Goal: Task Accomplishment & Management: Complete application form

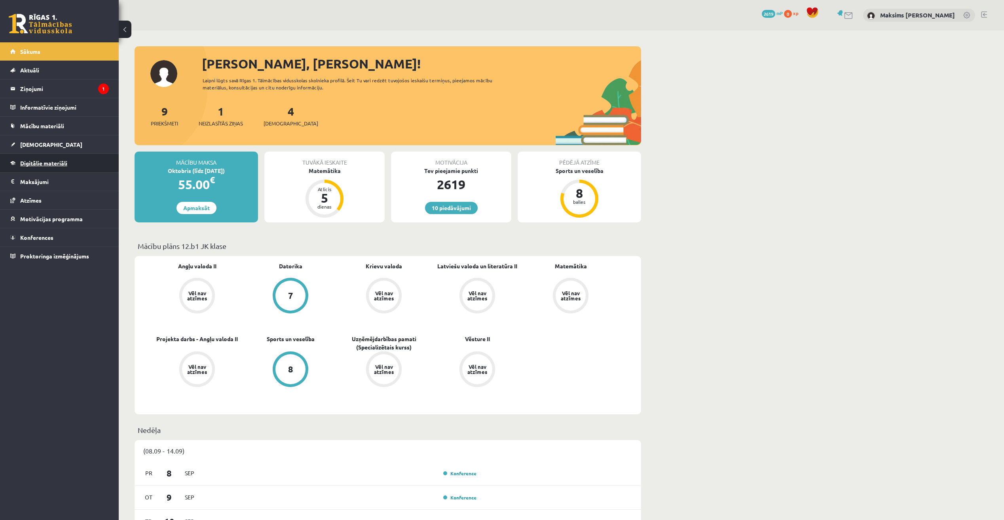
click at [47, 164] on span "Digitālie materiāli" at bounding box center [43, 162] width 47 height 7
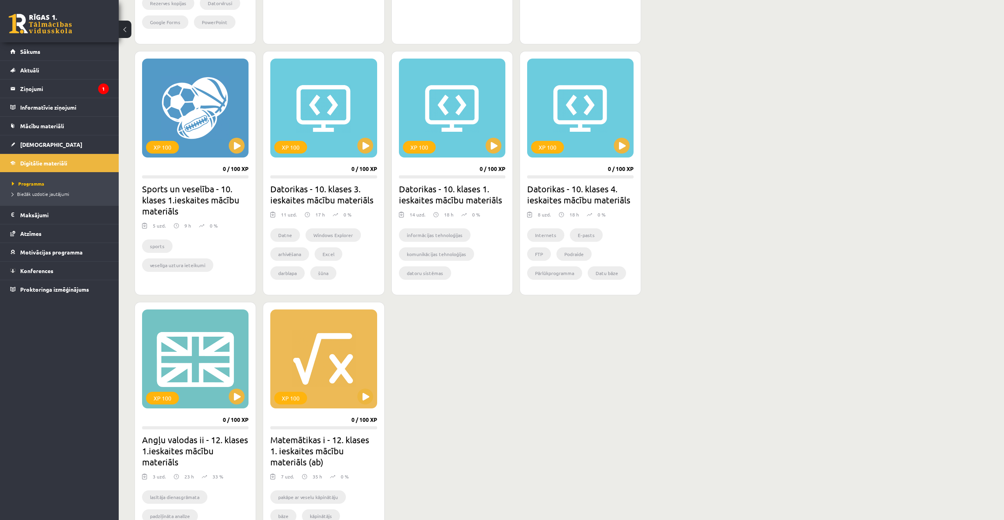
scroll to position [523, 0]
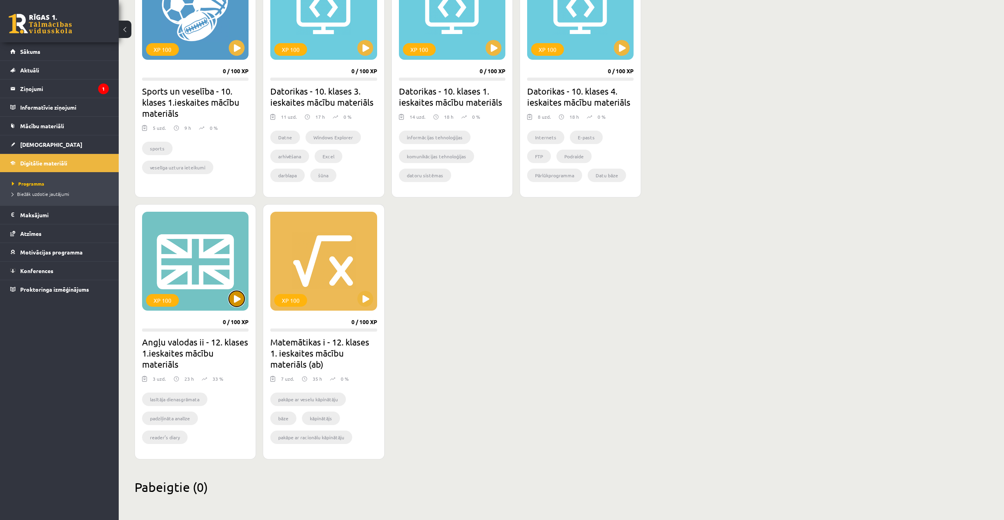
click at [237, 300] on button at bounding box center [237, 299] width 16 height 16
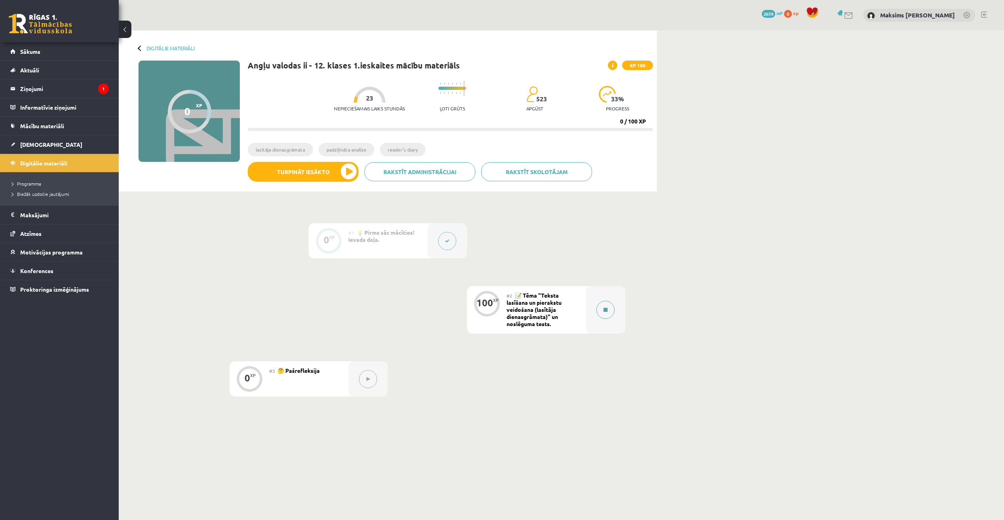
click at [603, 311] on button at bounding box center [605, 310] width 18 height 18
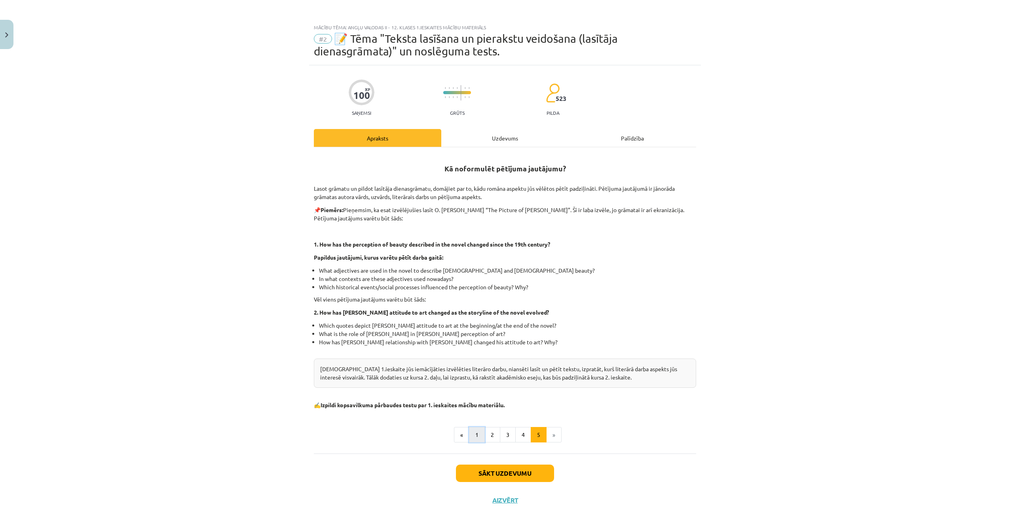
click at [477, 439] on button "1" at bounding box center [477, 435] width 16 height 16
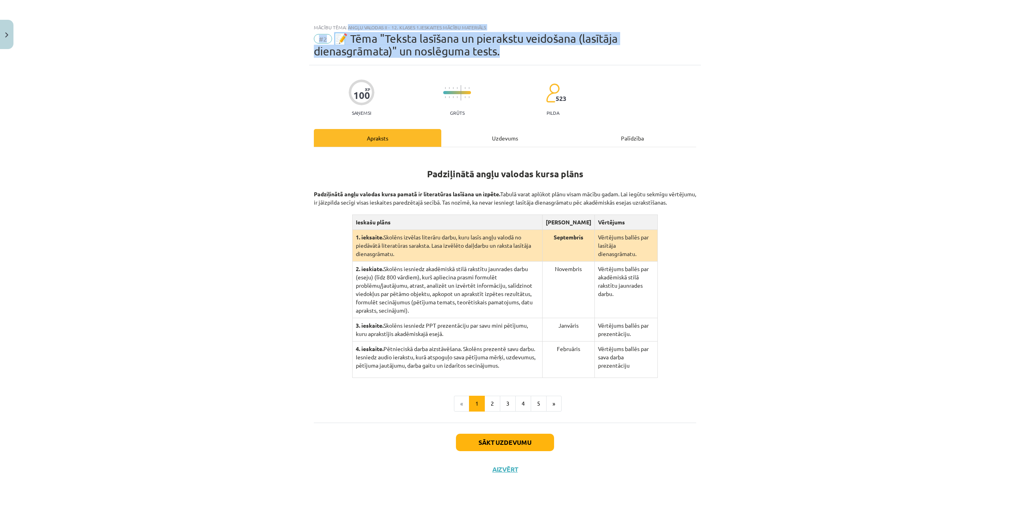
drag, startPoint x: 348, startPoint y: 28, endPoint x: 514, endPoint y: 54, distance: 167.9
click at [514, 54] on div "Mācību tēma: Angļu valodas ii - 12. klases 1.ieskaites mācību materiāls #2 📝 Tē…" at bounding box center [505, 43] width 392 height 46
copy div "Angļu valodas ii - 12. klases 1.ieskaites mācību materiāls #2 📝 Tēma "Teksta la…"
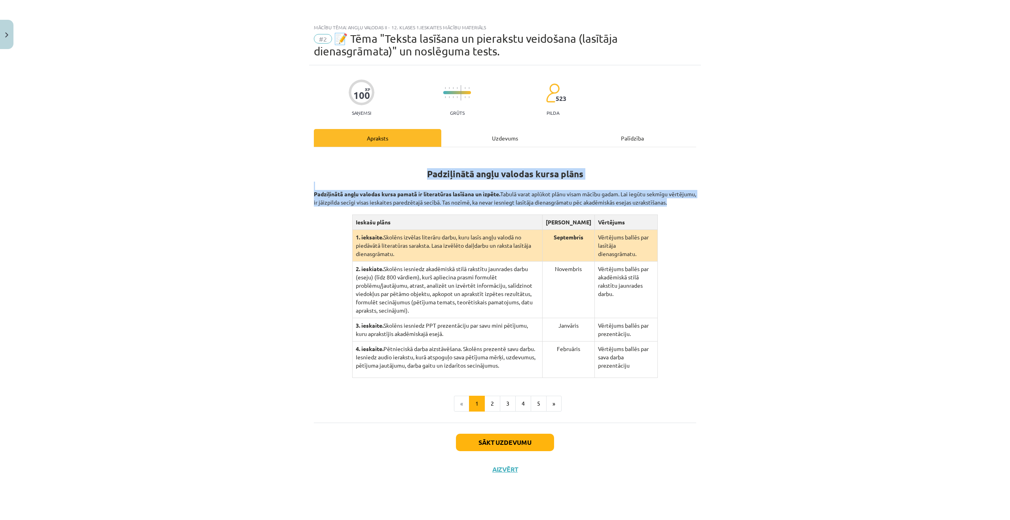
drag, startPoint x: 426, startPoint y: 173, endPoint x: 676, endPoint y: 363, distance: 314.5
click at [676, 363] on div "Padziļinātā angļu valodas kursa plāns Padziļinātā angļu valodas kursa pamatā ir…" at bounding box center [505, 266] width 382 height 224
copy div "Padziļinātā angļu valodas kursa plāns Padziļinātā angļu valodas kursa pamatā ir…"
click at [174, 307] on div "Mācību tēma: Angļu valodas ii - 12. klases 1.ieskaites mācību materiāls #2 📝 Tē…" at bounding box center [505, 260] width 1010 height 520
click at [493, 396] on button "2" at bounding box center [492, 404] width 16 height 16
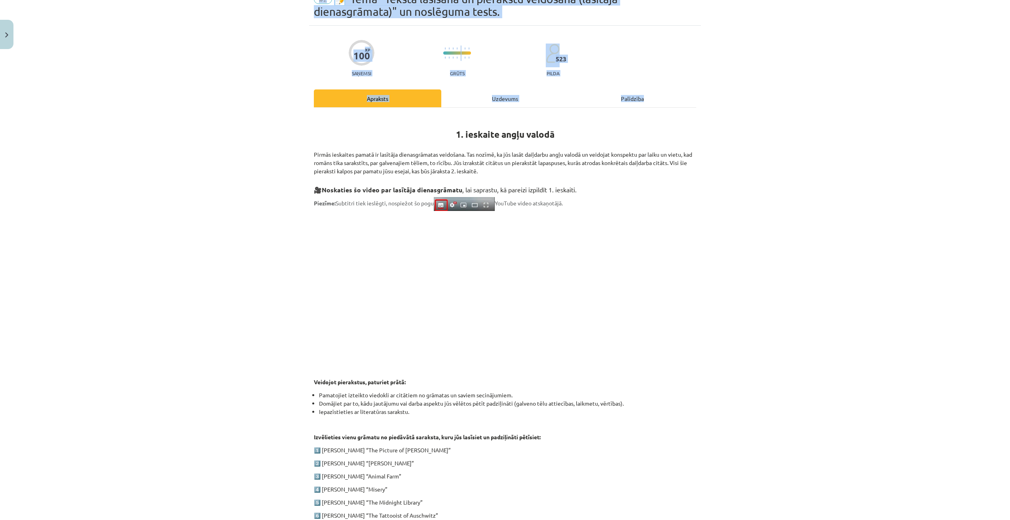
scroll to position [163, 0]
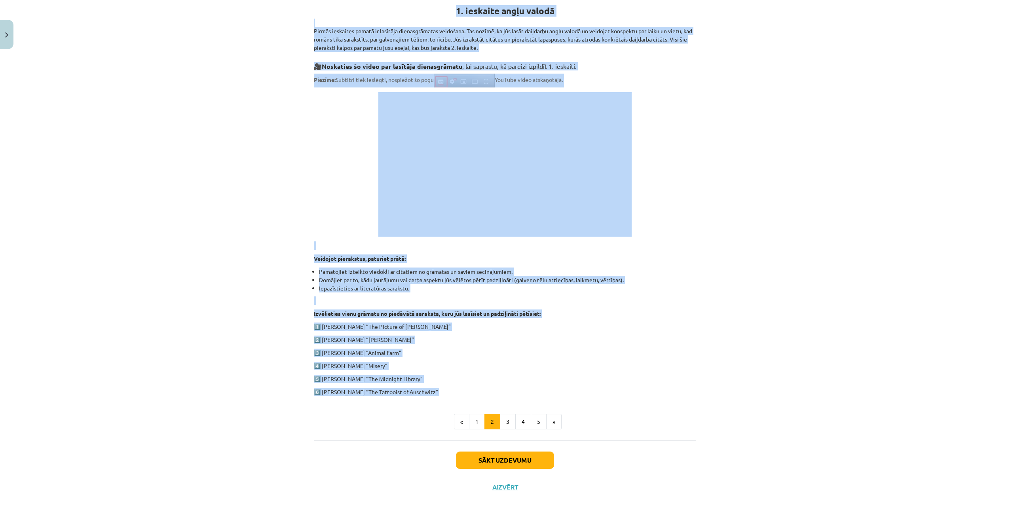
drag, startPoint x: 452, startPoint y: 132, endPoint x: 450, endPoint y: 396, distance: 264.0
click at [450, 396] on div "1. ieskaite angļu valodā Pirmās ieskaites pamatā ir lasītāja dienasgrāmatas vei…" at bounding box center [505, 210] width 382 height 438
copy div "1. ieskaite angļu valodā Pirmās ieskaites pamatā ir lasītāja dienasgrāmatas vei…"
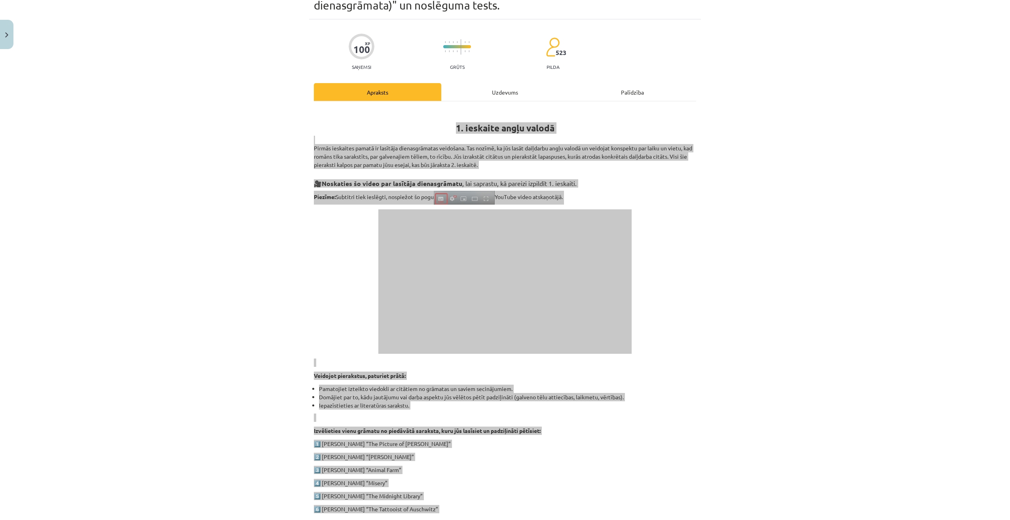
scroll to position [44, 0]
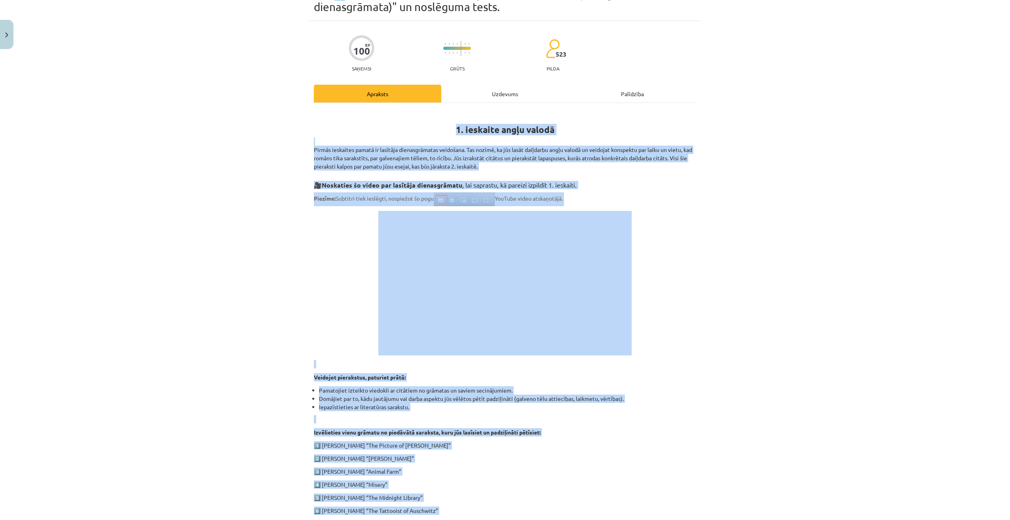
click at [202, 280] on div "Mācību tēma: Angļu valodas ii - 12. klases 1.ieskaites mācību materiāls #2 📝 Tē…" at bounding box center [505, 260] width 1010 height 520
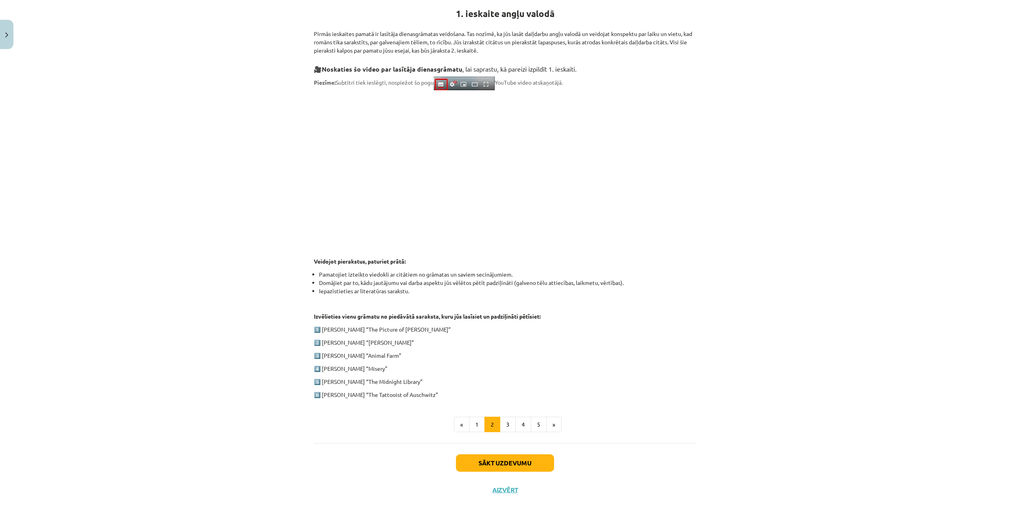
scroll to position [163, 0]
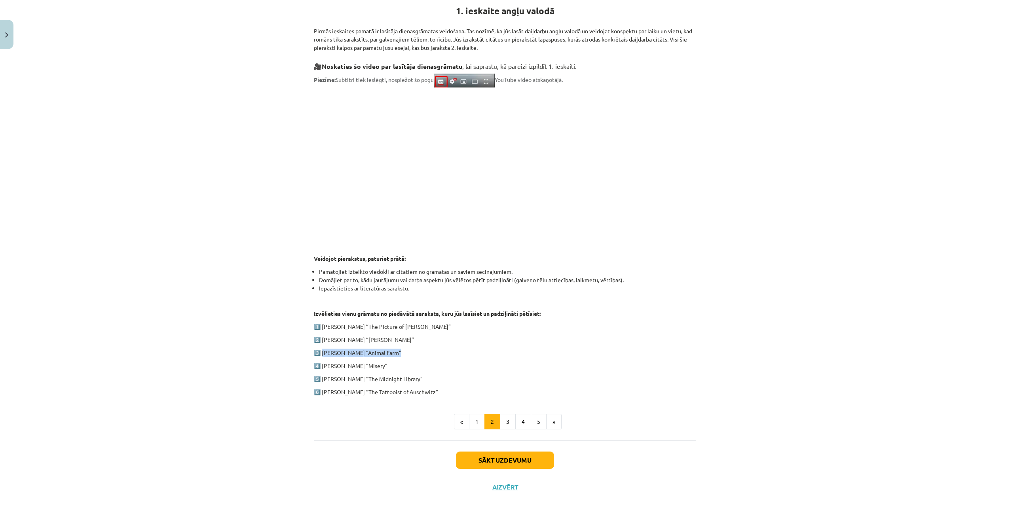
drag, startPoint x: 397, startPoint y: 353, endPoint x: 320, endPoint y: 350, distance: 77.2
click at [320, 350] on p "3️⃣ George Orwell “Animal Farm”" at bounding box center [505, 353] width 382 height 8
drag, startPoint x: 320, startPoint y: 350, endPoint x: 415, endPoint y: 352, distance: 95.0
click at [415, 352] on p "3️⃣ George Orwell “Animal Farm”" at bounding box center [505, 353] width 382 height 8
drag, startPoint x: 402, startPoint y: 467, endPoint x: 407, endPoint y: 464, distance: 5.7
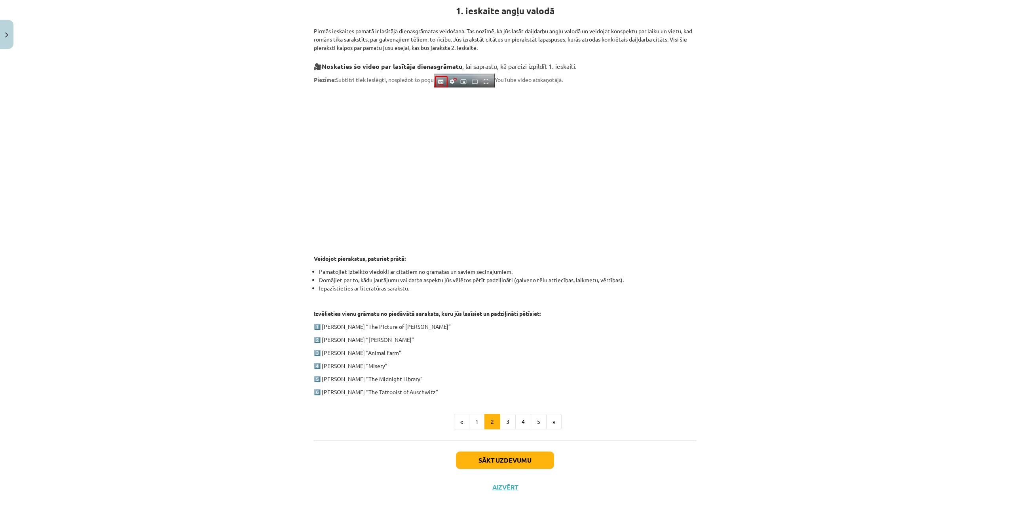
click at [402, 466] on div "Sākt uzdevumu Aizvērt" at bounding box center [505, 467] width 382 height 55
click at [507, 419] on button "3" at bounding box center [508, 422] width 16 height 16
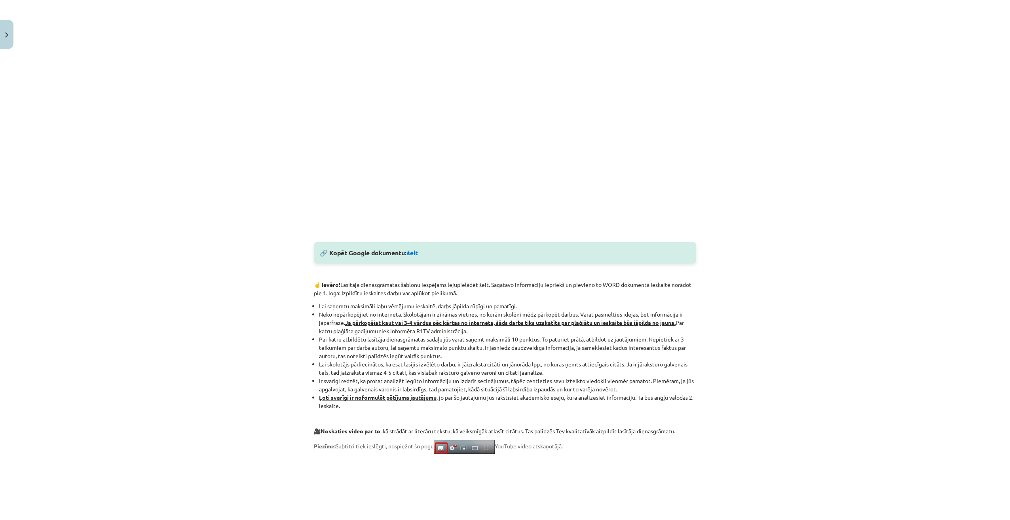
scroll to position [317, 0]
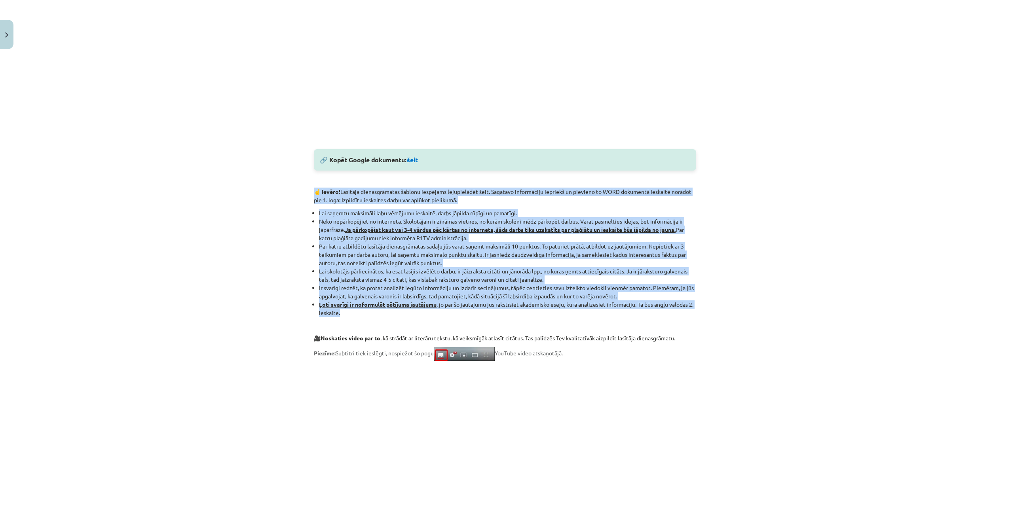
drag, startPoint x: 309, startPoint y: 188, endPoint x: 717, endPoint y: 311, distance: 426.2
click at [717, 311] on div "Mācību tēma: Angļu valodas ii - 12. klases 1.ieskaites mācību materiāls #2 📝 Tē…" at bounding box center [505, 260] width 1010 height 520
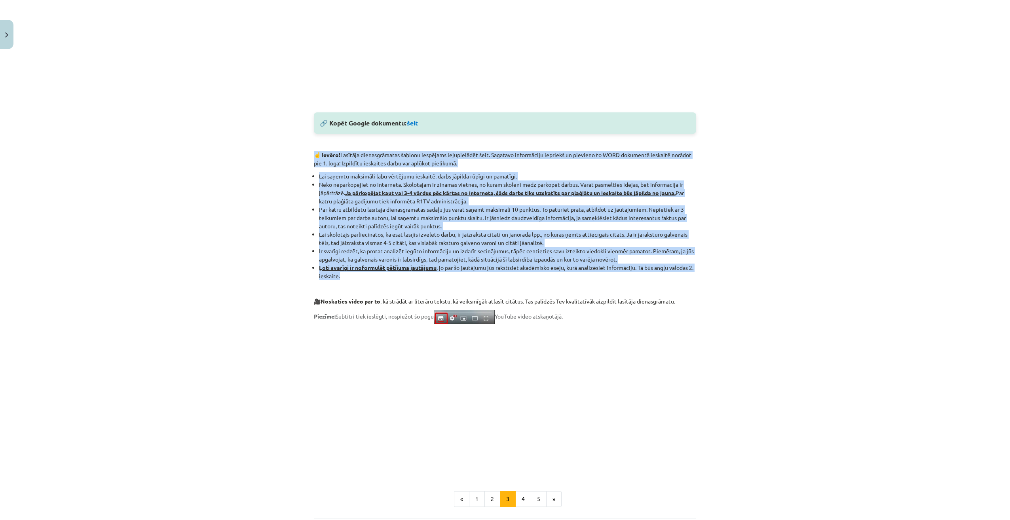
scroll to position [356, 0]
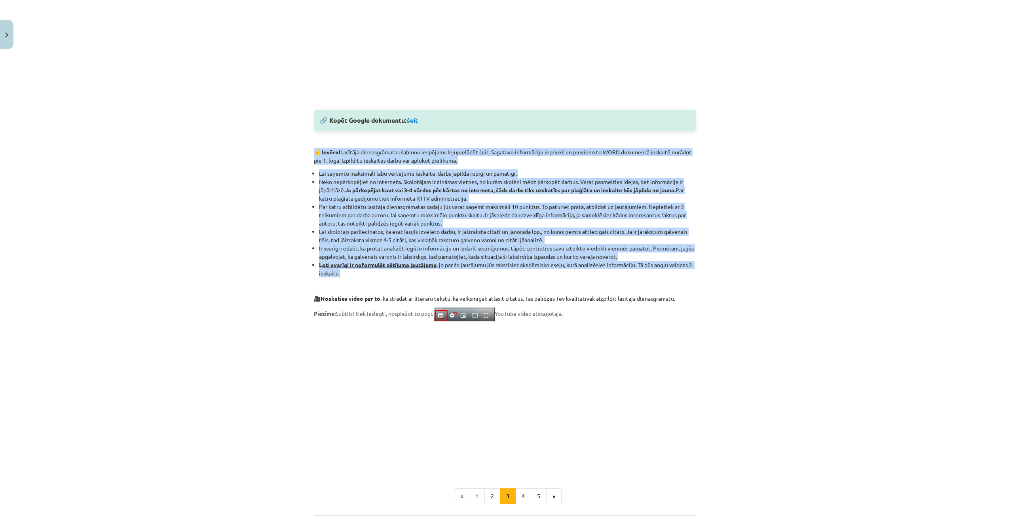
copy div "☝️ Ievēro! Lasītāja dienasgrāmatas šablonu iespējams lejupielādēt šeit. Sagatav…"
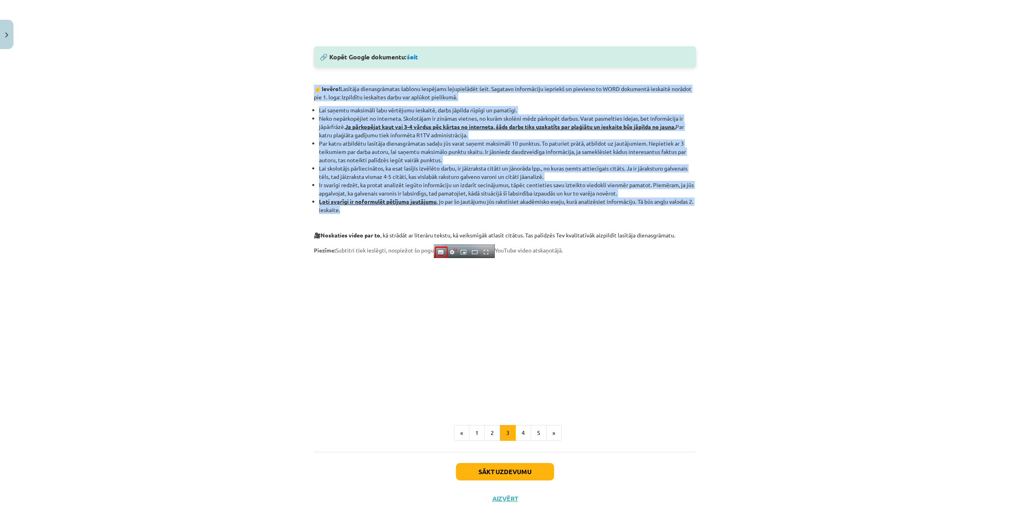
scroll to position [432, 0]
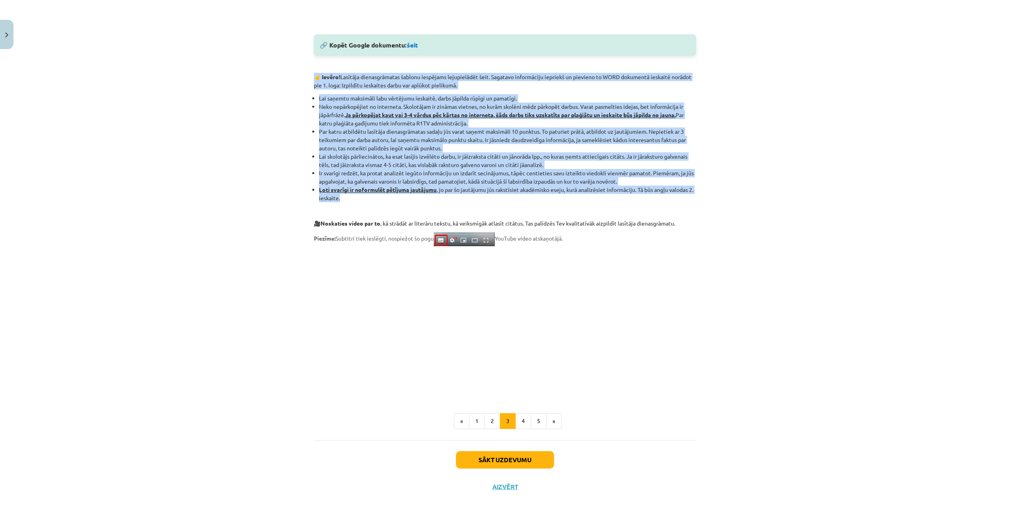
click at [342, 120] on li "Neko nepārkopējiet no interneta. Skolotājam ir zināmas vietnes, no kurām skolēn…" at bounding box center [507, 114] width 377 height 25
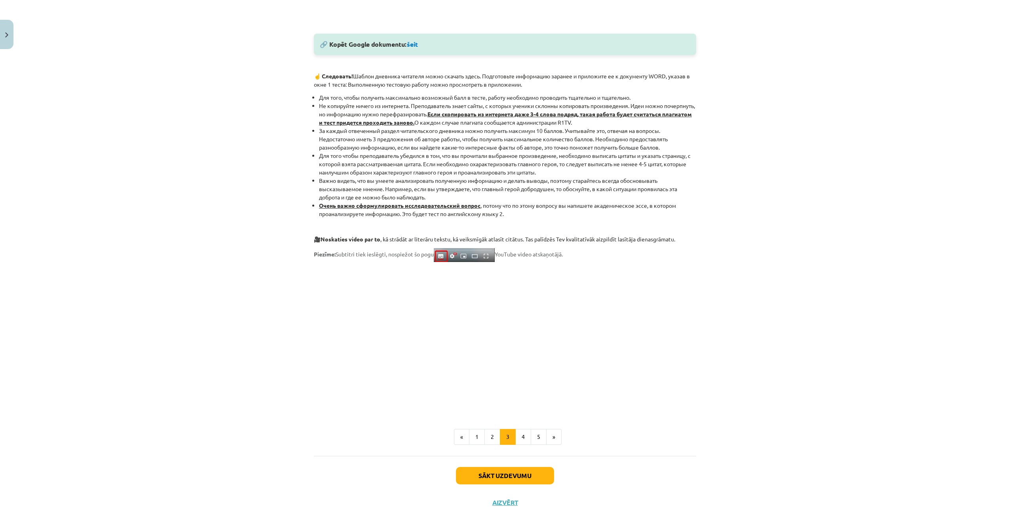
click at [216, 251] on div "Mācību tēma: Angļu valodas ii - 12. klases 1.ieskaites mācību materiāls #2 📝 Tē…" at bounding box center [505, 260] width 1010 height 520
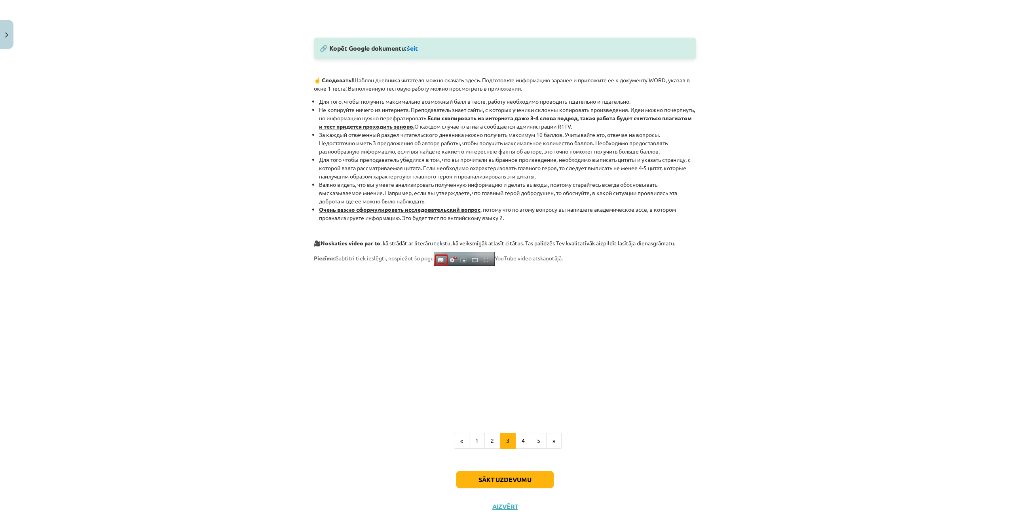
scroll to position [449, 0]
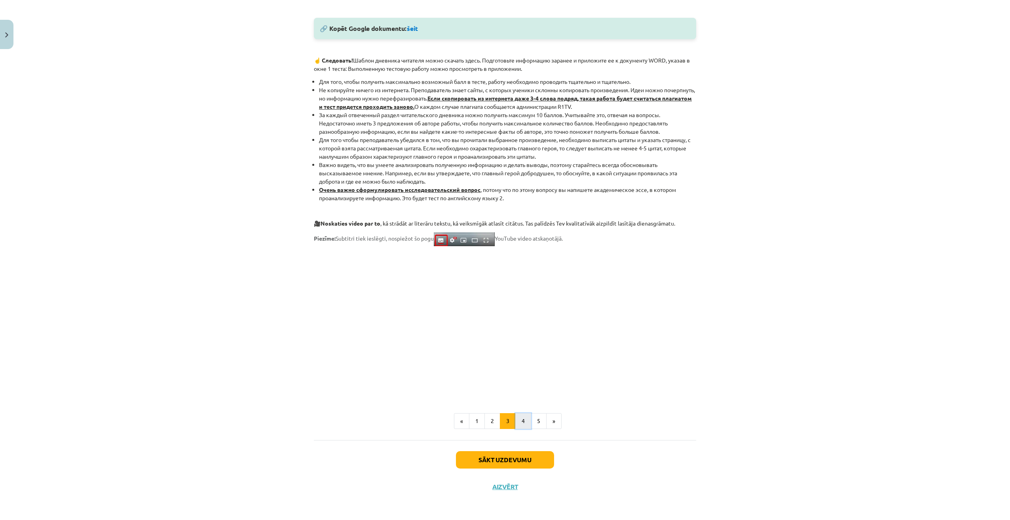
click at [522, 422] on button "4" at bounding box center [523, 421] width 16 height 16
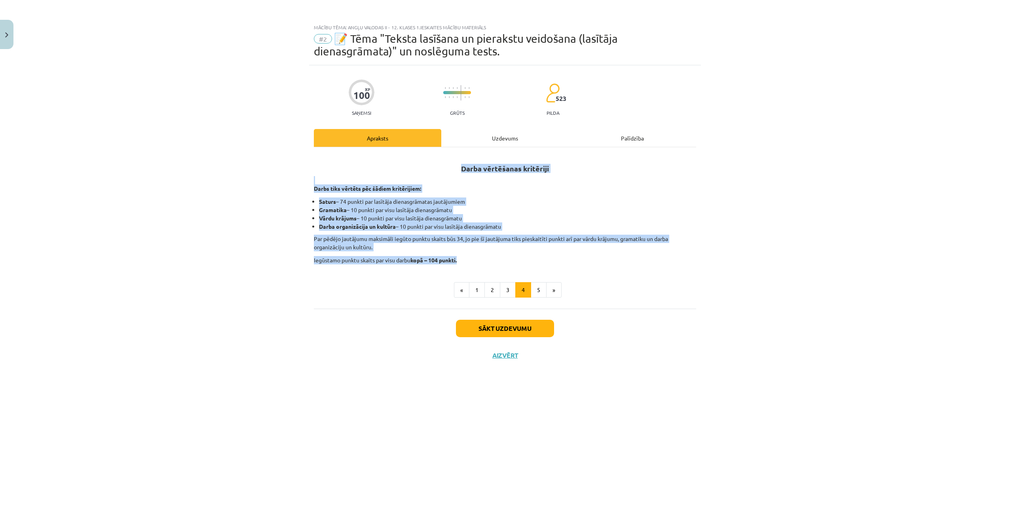
drag, startPoint x: 460, startPoint y: 167, endPoint x: 480, endPoint y: 254, distance: 90.1
click at [480, 254] on div "Darba vērtēšanas kritēriji Darbs tiks vērtēts pēc šādiem kritērijiem: Saturs – …" at bounding box center [505, 209] width 382 height 110
copy div "Darba vērtēšanas kritēriji Darbs tiks vērtēts pēc šādiem kritērijiem: Saturs – …"
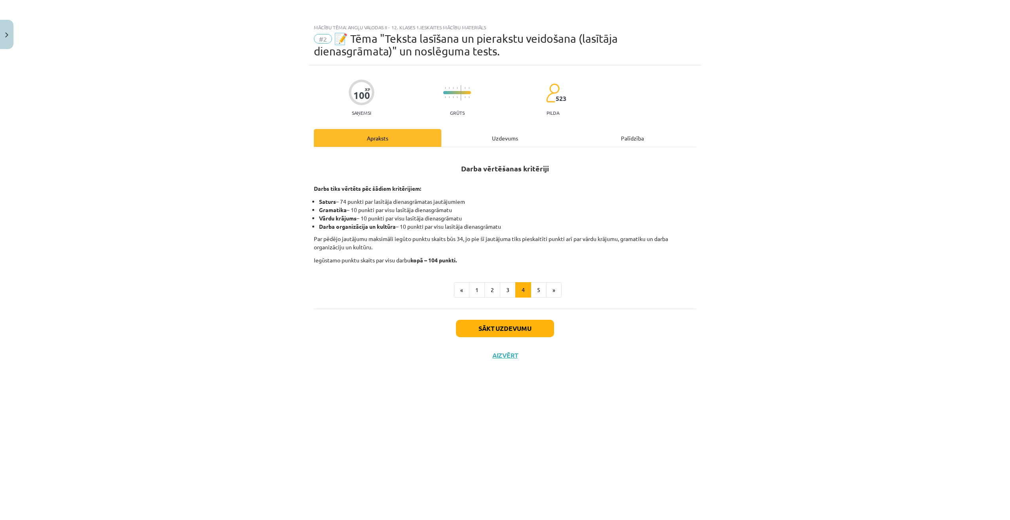
click at [332, 385] on div "100 XP Saņemsi Grūts 523 pilda Apraksts Uzdevums Palīdzība Darba vērtēšanas kri…" at bounding box center [505, 282] width 392 height 435
click at [537, 293] on button "5" at bounding box center [539, 290] width 16 height 16
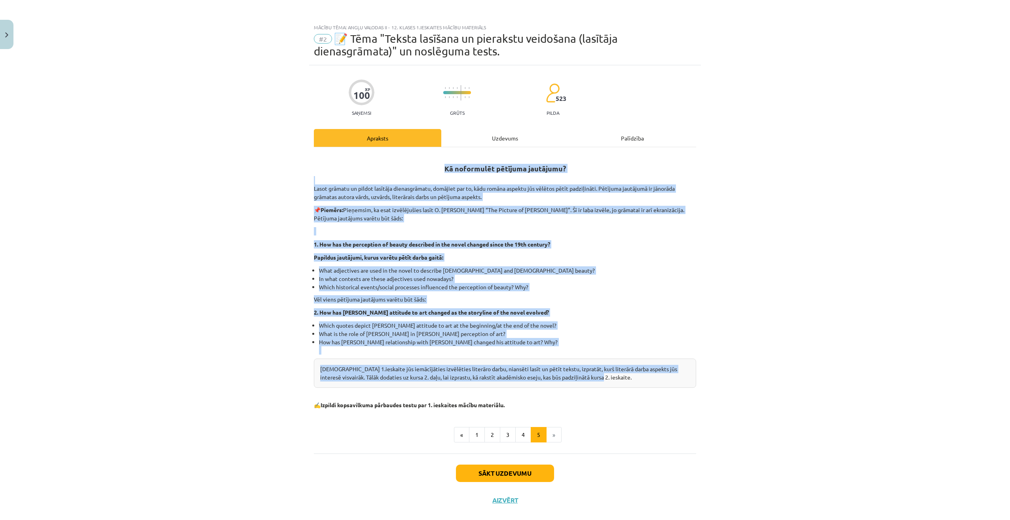
drag, startPoint x: 432, startPoint y: 164, endPoint x: 609, endPoint y: 376, distance: 275.6
click at [609, 376] on div "Kā noformulēt pētījuma jautājumu? Lasot grāmatu un pildot lasītāja dienasgrāmat…" at bounding box center [505, 281] width 382 height 255
copy div "Kā noformulēt pētījuma jautājumu? Lasot grāmatu un pildot lasītāja dienasgrāmat…"
click at [169, 311] on div "Mācību tēma: Angļu valodas ii - 12. klases 1.ieskaites mācību materiāls #2 📝 Tē…" at bounding box center [505, 260] width 1010 height 520
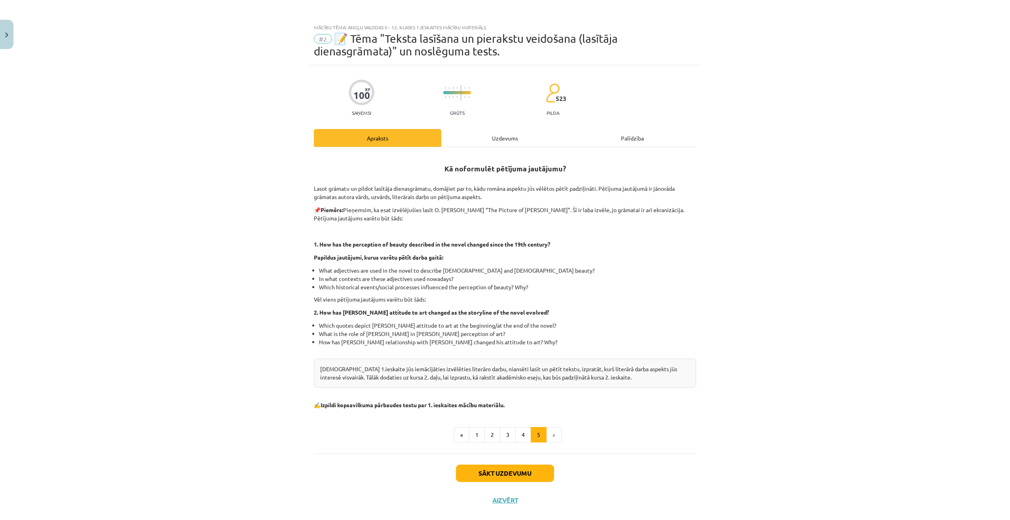
click at [589, 304] on div "Kā noformulēt pētījuma jautājumu? Lasot grāmatu un pildot lasītāja dienasgrāmat…" at bounding box center [505, 281] width 382 height 255
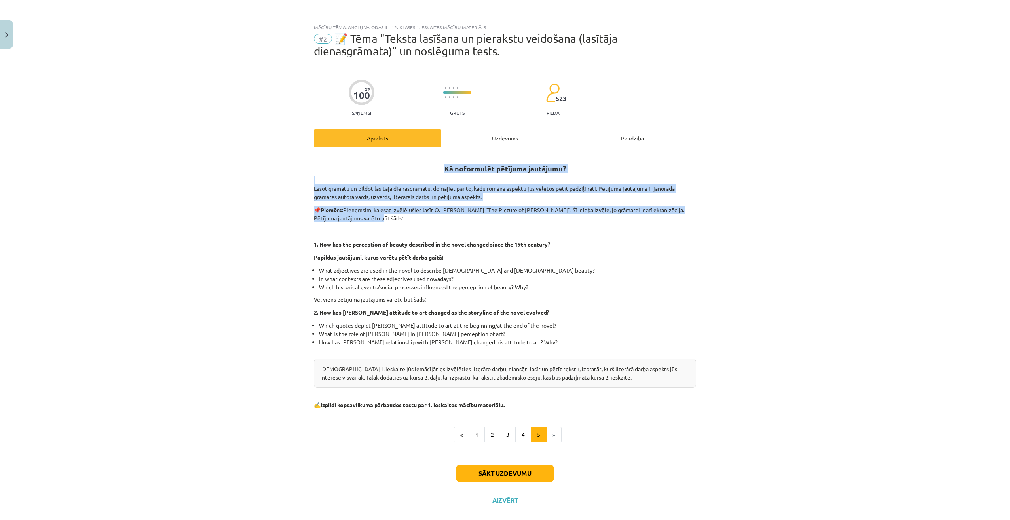
drag, startPoint x: 446, startPoint y: 168, endPoint x: 514, endPoint y: 220, distance: 86.0
click at [514, 220] on div "Kā noformulēt pētījuma jautājumu? Lasot grāmatu un pildot lasītāja dienasgrāmat…" at bounding box center [505, 281] width 382 height 255
drag, startPoint x: 514, startPoint y: 220, endPoint x: 447, endPoint y: 196, distance: 71.2
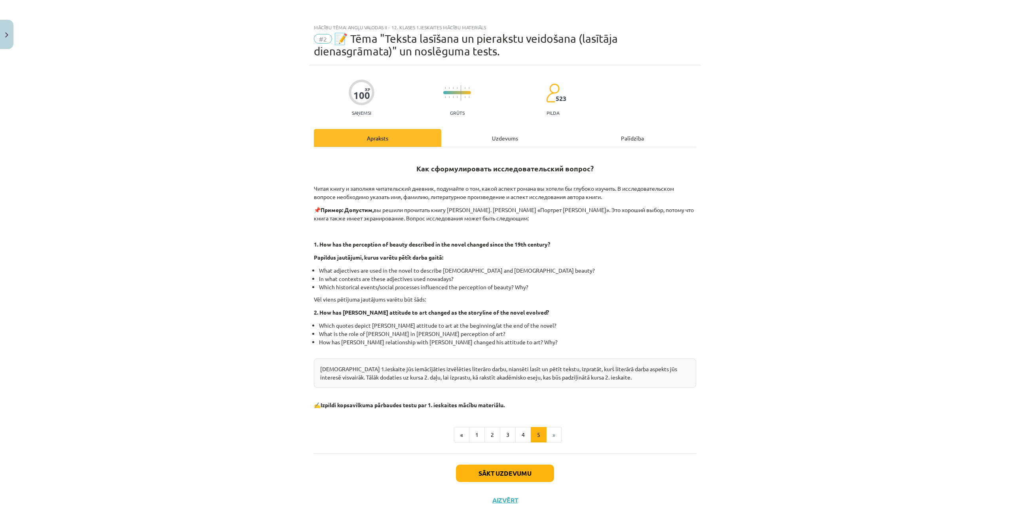
click at [150, 295] on div "Mācību tēma: Angļu valodas ii - 12. klases 1.ieskaites mācību materiāls #2 📝 Tē…" at bounding box center [505, 260] width 1010 height 520
drag, startPoint x: 429, startPoint y: 299, endPoint x: 312, endPoint y: 297, distance: 116.8
click at [314, 297] on p "Vēl viens pētījuma jautājums varētu būt šāds:" at bounding box center [505, 299] width 382 height 8
drag, startPoint x: 312, startPoint y: 297, endPoint x: 327, endPoint y: 300, distance: 15.6
click at [262, 333] on div "Mācību tēma: Angļu valodas ii - 12. klases 1.ieskaites mācību materiāls #2 📝 Tē…" at bounding box center [505, 260] width 1010 height 520
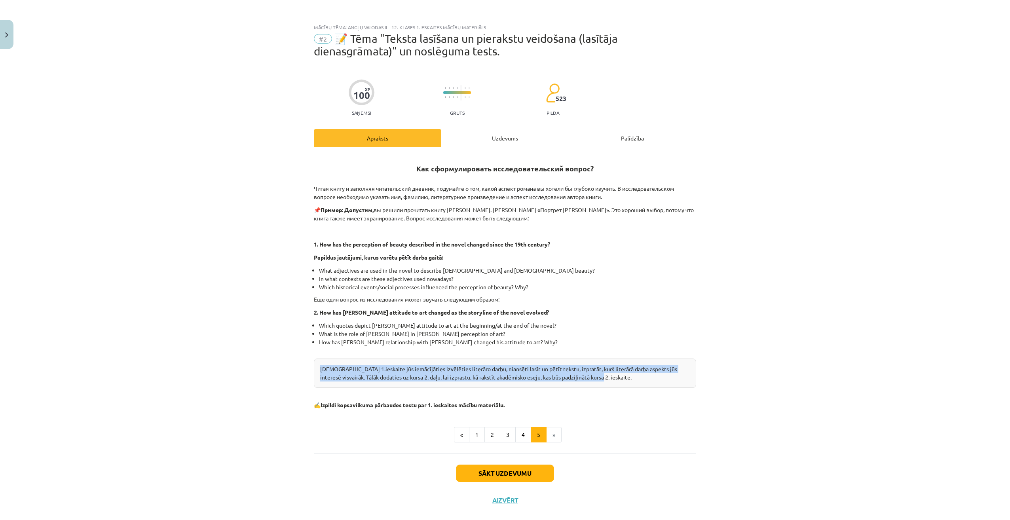
drag, startPoint x: 317, startPoint y: 368, endPoint x: 662, endPoint y: 386, distance: 345.2
click at [662, 386] on div "Kursa 1.ieskaite jūs iemācījāties izvēlēties literāro darbu, niansēti lasīt un …" at bounding box center [505, 373] width 382 height 29
drag, startPoint x: 662, startPoint y: 386, endPoint x: 560, endPoint y: 367, distance: 103.8
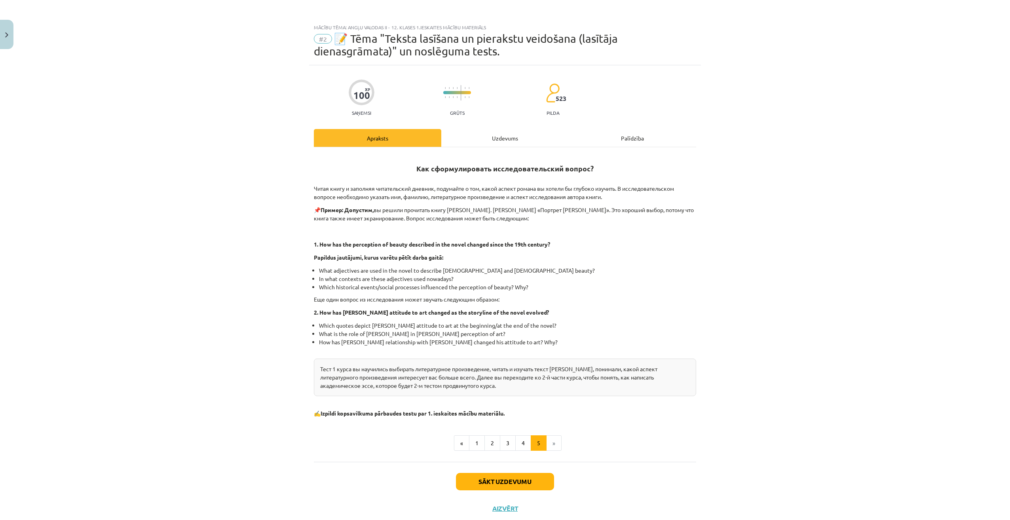
click at [216, 402] on div "Mācību tēma: Angļu valodas ii - 12. klases 1.ieskaites mācību materiāls #2 📝 Tē…" at bounding box center [505, 260] width 1010 height 520
click at [499, 478] on button "Sākt uzdevumu" at bounding box center [505, 481] width 98 height 17
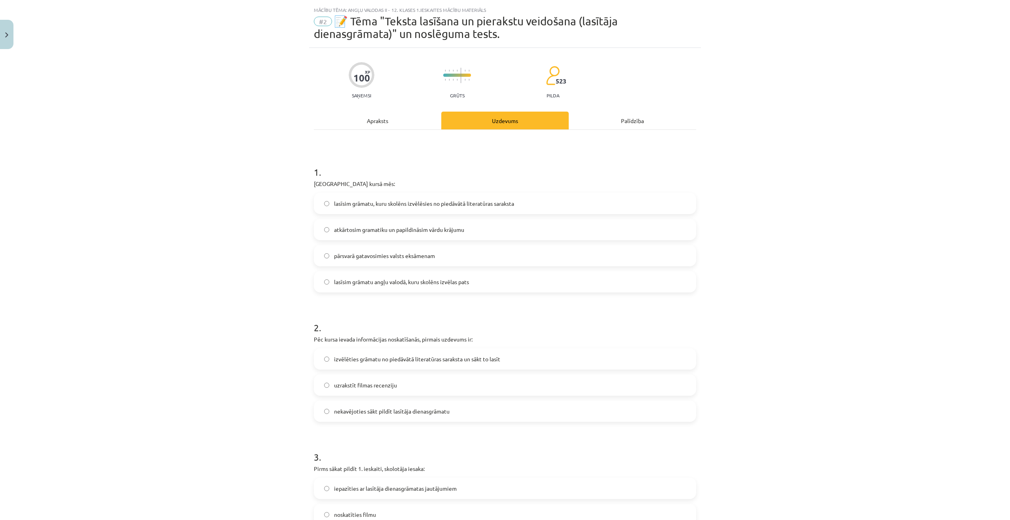
scroll to position [20, 0]
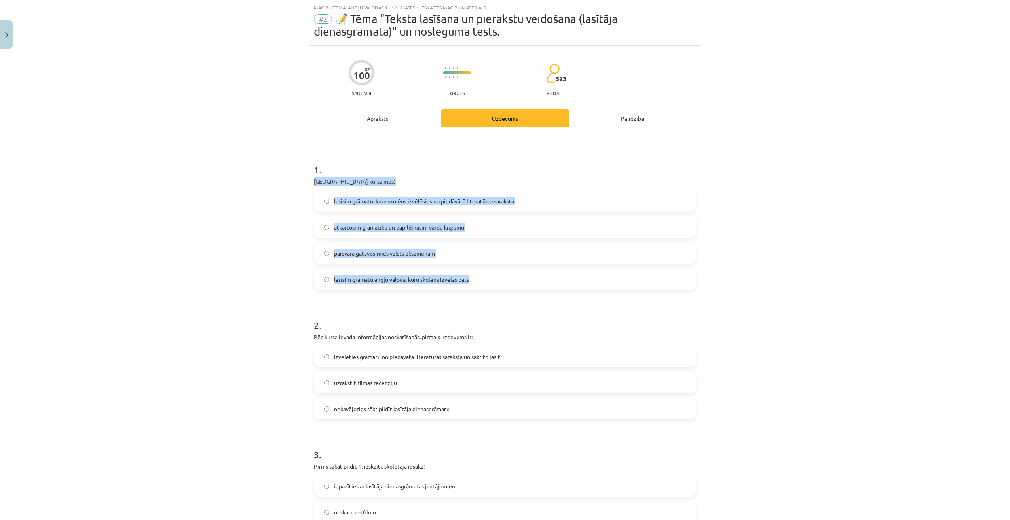
drag, startPoint x: 319, startPoint y: 188, endPoint x: 535, endPoint y: 288, distance: 238.3
copy div "Padziļinātajā kursā mēs: lasīsim grāmatu, kuru skolēns izvēlēsies no piedāvātā …"
drag, startPoint x: 230, startPoint y: 242, endPoint x: 303, endPoint y: 225, distance: 75.3
click at [230, 242] on div "Mācību tēma: Angļu valodas ii - 12. klases 1.ieskaites mācību materiāls #2 📝 Tē…" at bounding box center [505, 260] width 1010 height 520
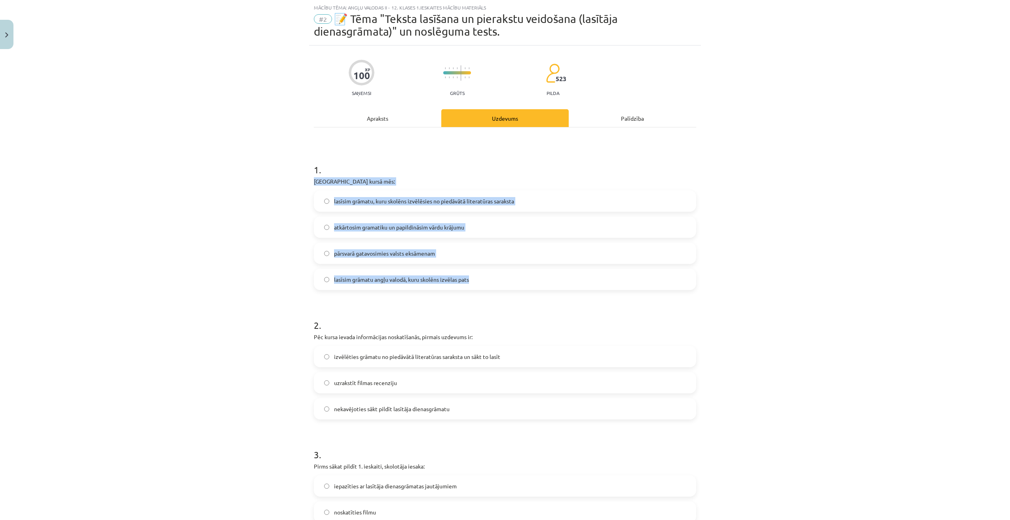
click at [355, 200] on span "lasīsim grāmatu, kuru skolēns izvēlēsies no piedāvātā literatūras saraksta" at bounding box center [424, 201] width 180 height 8
click at [245, 258] on div "Mācību tēma: Angļu valodas ii - 12. klases 1.ieskaites mācību materiāls #2 📝 Tē…" at bounding box center [505, 260] width 1010 height 520
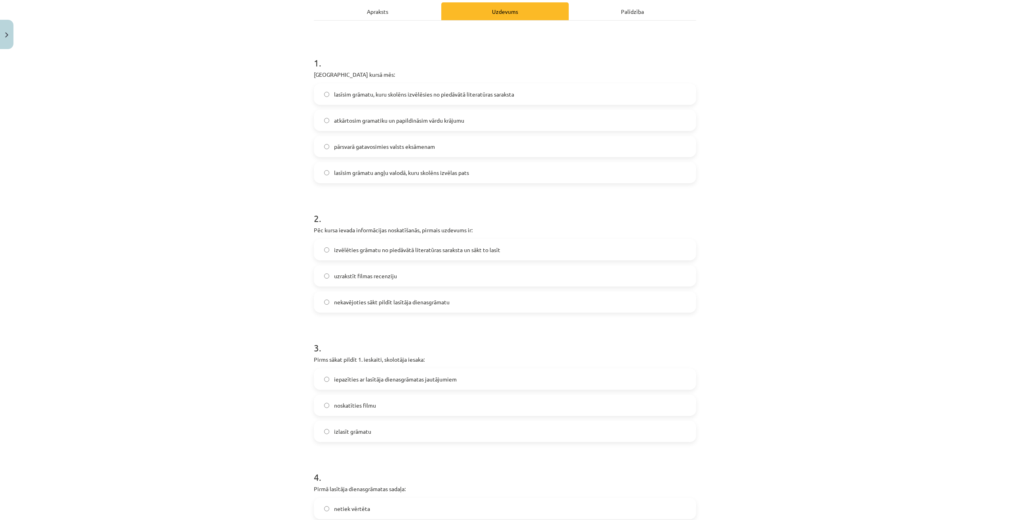
scroll to position [178, 0]
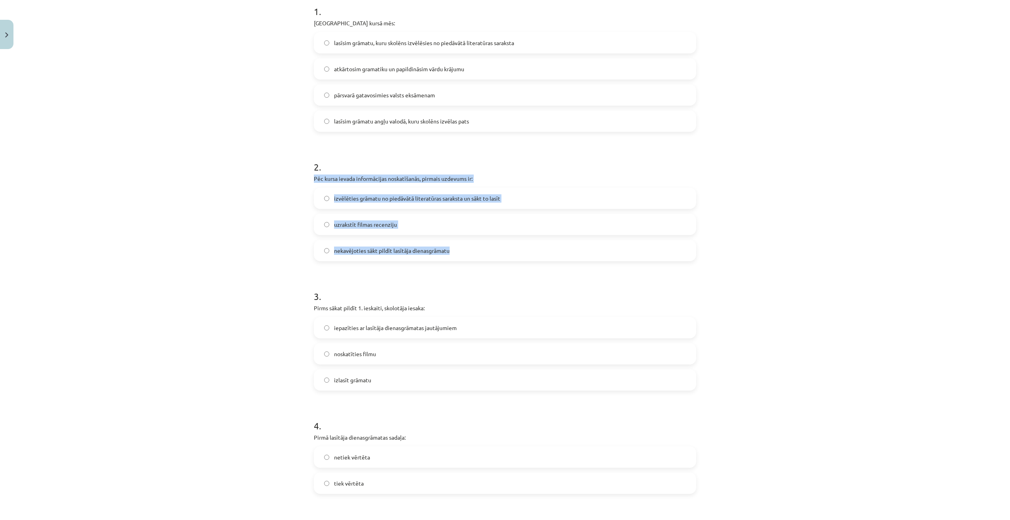
drag, startPoint x: 375, startPoint y: 204, endPoint x: 492, endPoint y: 250, distance: 126.2
copy div "Pēc kursa ievada informācijas noskatīšanās, pirmais uzdevums ir: izvēlēties grā…"
click at [357, 195] on span "izvēlēties grāmatu no piedāvātā literatūras saraksta un sākt to lasīt" at bounding box center [417, 198] width 166 height 8
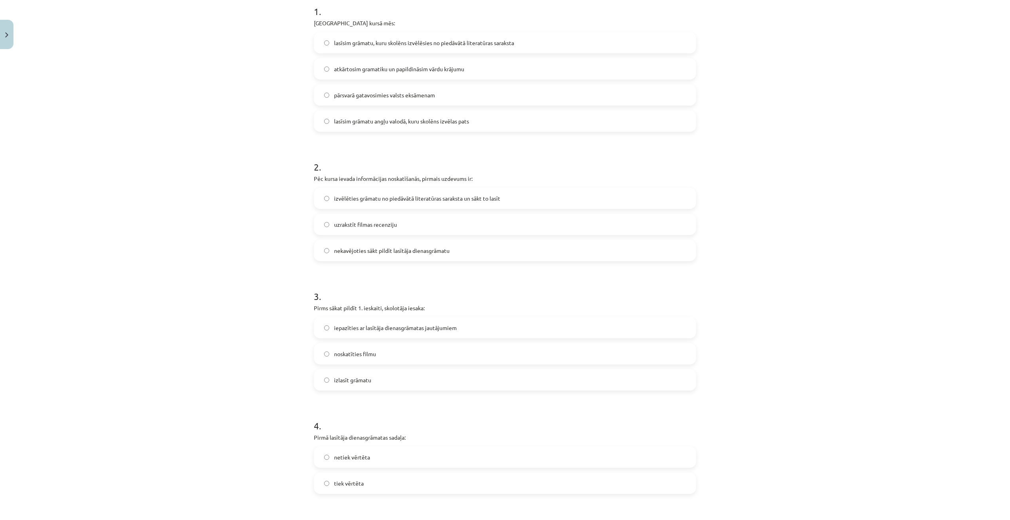
drag, startPoint x: 208, startPoint y: 254, endPoint x: 206, endPoint y: 258, distance: 5.0
click at [208, 254] on div "Mācību tēma: Angļu valodas ii - 12. klases 1.ieskaites mācību materiāls #2 📝 Tē…" at bounding box center [505, 260] width 1010 height 520
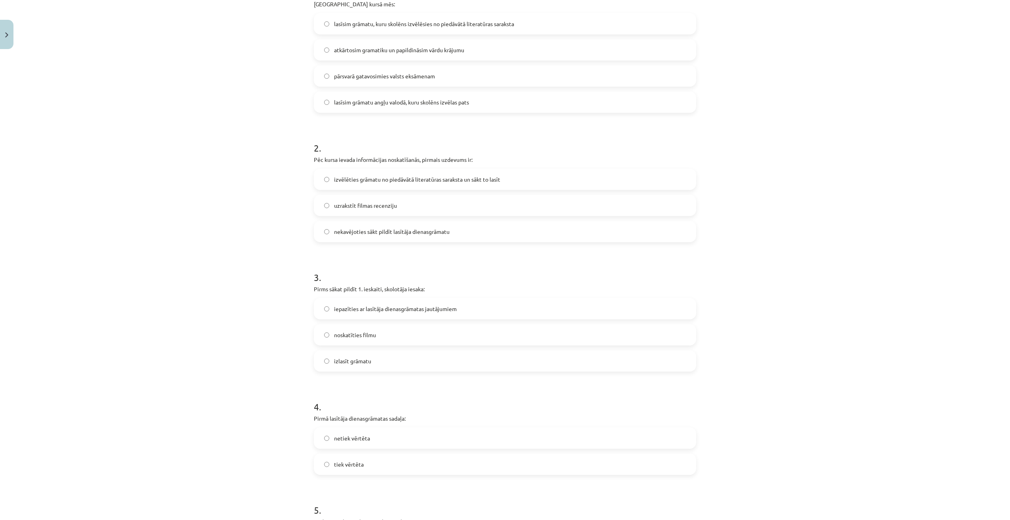
scroll to position [297, 0]
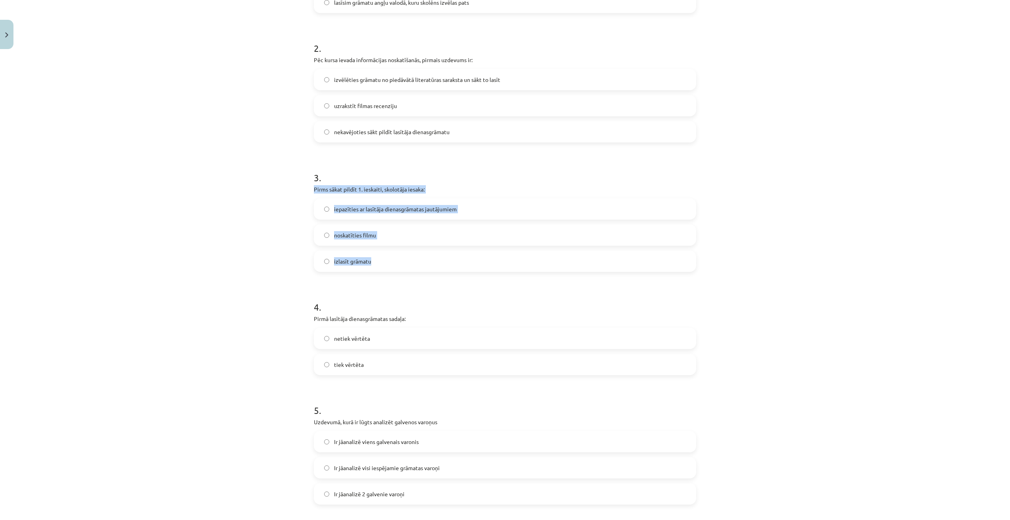
drag, startPoint x: 305, startPoint y: 188, endPoint x: 407, endPoint y: 256, distance: 122.6
click at [407, 256] on div "Mācību tēma: Angļu valodas ii - 12. klases 1.ieskaites mācību materiāls #2 📝 Tē…" at bounding box center [505, 260] width 1010 height 520
copy div "Pirms sākat pildīt 1. ieskaiti, skolotāja iesaka: iepazīties ar lasītāja dienas…"
click at [544, 184] on div "3 . Pirms sākat pildīt 1. ieskaiti, skolotāja iesaka: iepazīties ar lasītāja di…" at bounding box center [505, 215] width 382 height 114
click at [355, 264] on span "izlasīt grāmatu" at bounding box center [352, 261] width 37 height 8
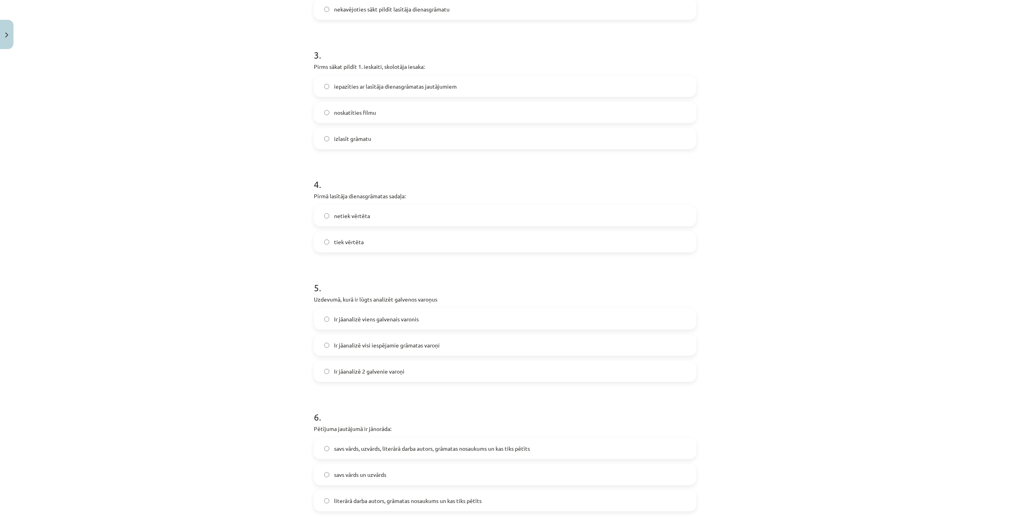
scroll to position [455, 0]
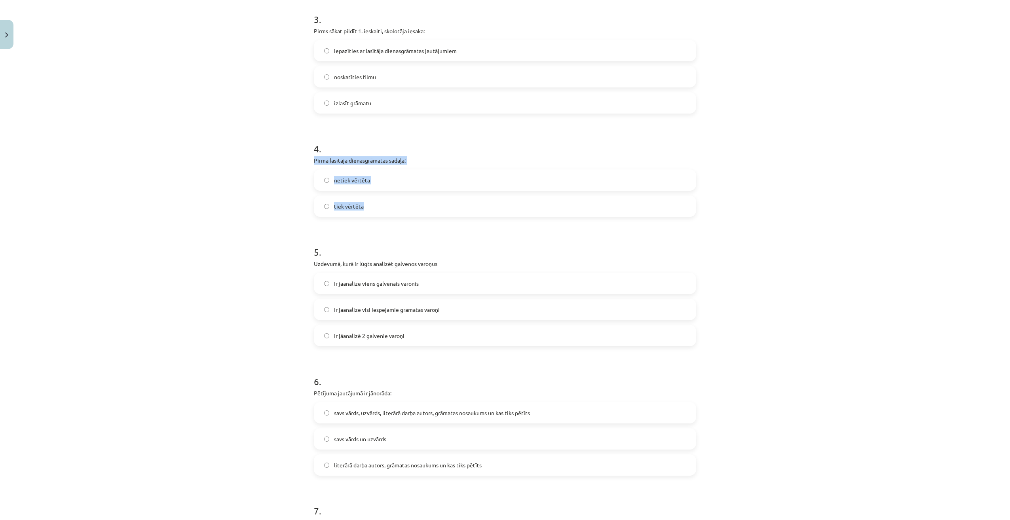
drag, startPoint x: 306, startPoint y: 158, endPoint x: 424, endPoint y: 208, distance: 128.0
click at [424, 208] on div "100 XP Saņemsi Grūts 523 pilda Apraksts Uzdevums Palīdzība 1 . Padziļinātajā ku…" at bounding box center [505, 341] width 392 height 1463
drag, startPoint x: 345, startPoint y: 180, endPoint x: 263, endPoint y: 239, distance: 101.6
click at [262, 239] on div "Mācību tēma: Angļu valodas ii - 12. klases 1.ieskaites mācību materiāls #2 📝 Tē…" at bounding box center [505, 260] width 1010 height 520
drag, startPoint x: 385, startPoint y: 215, endPoint x: 300, endPoint y: 158, distance: 102.8
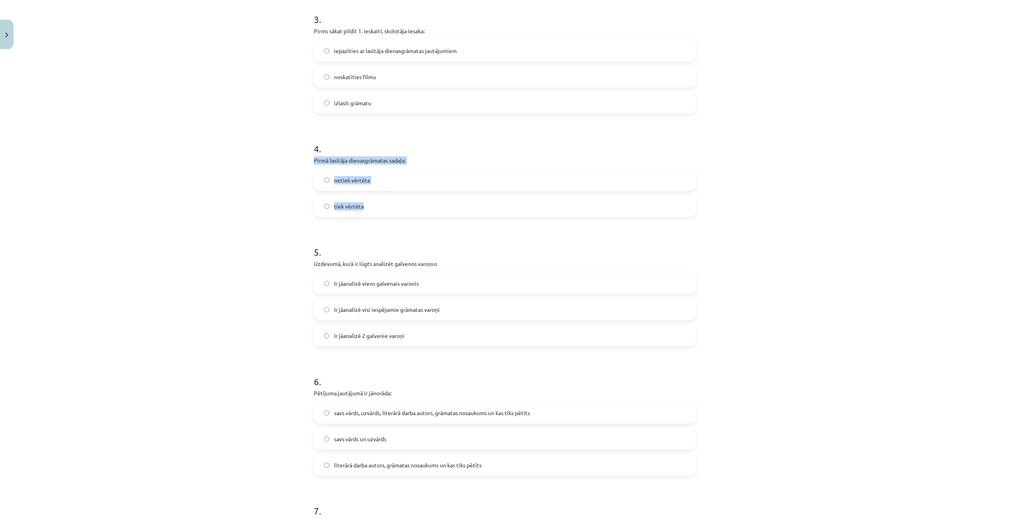
click at [300, 158] on div "Mācību tēma: Angļu valodas ii - 12. klases 1.ieskaites mācību materiāls #2 📝 Tē…" at bounding box center [505, 260] width 1010 height 520
drag, startPoint x: 300, startPoint y: 158, endPoint x: 338, endPoint y: 159, distance: 38.0
click at [222, 203] on div "Mācību tēma: Angļu valodas ii - 12. klases 1.ieskaites mācību materiāls #2 📝 Tē…" at bounding box center [505, 260] width 1010 height 520
click at [349, 208] on span "tiek vērtēta" at bounding box center [349, 206] width 30 height 8
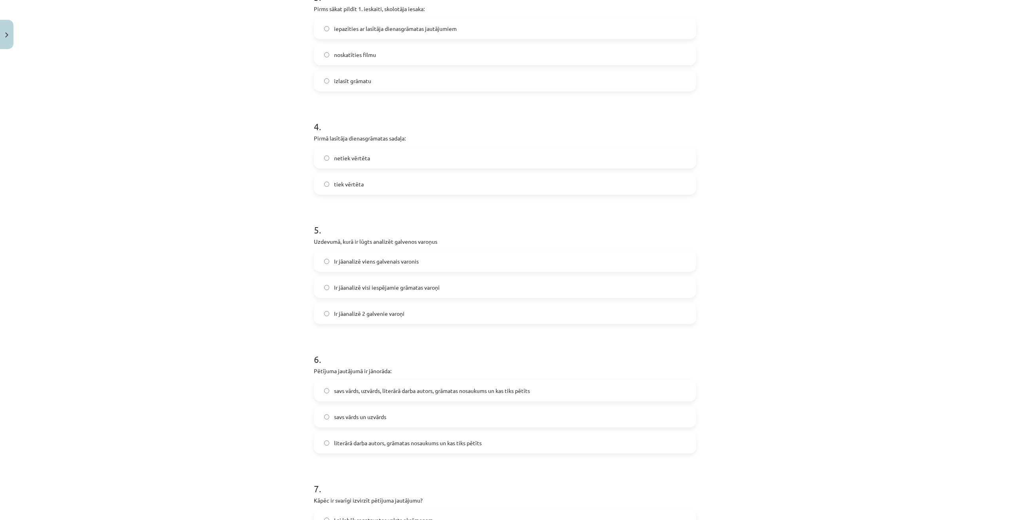
scroll to position [574, 0]
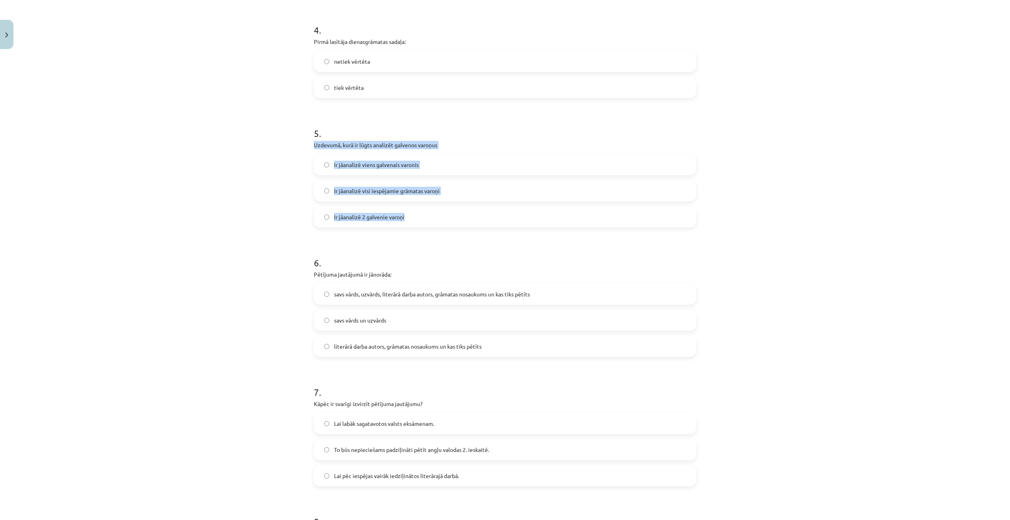
drag, startPoint x: 311, startPoint y: 144, endPoint x: 455, endPoint y: 217, distance: 161.8
click at [455, 217] on div "5 . Uzdevumā, kurā ir lūgts analizēt galvenos varoņus Ir jāanalizē viens galven…" at bounding box center [505, 171] width 382 height 114
click at [201, 227] on div "Mācību tēma: Angļu valodas ii - 12. klases 1.ieskaites mācību materiāls #2 📝 Tē…" at bounding box center [505, 260] width 1010 height 520
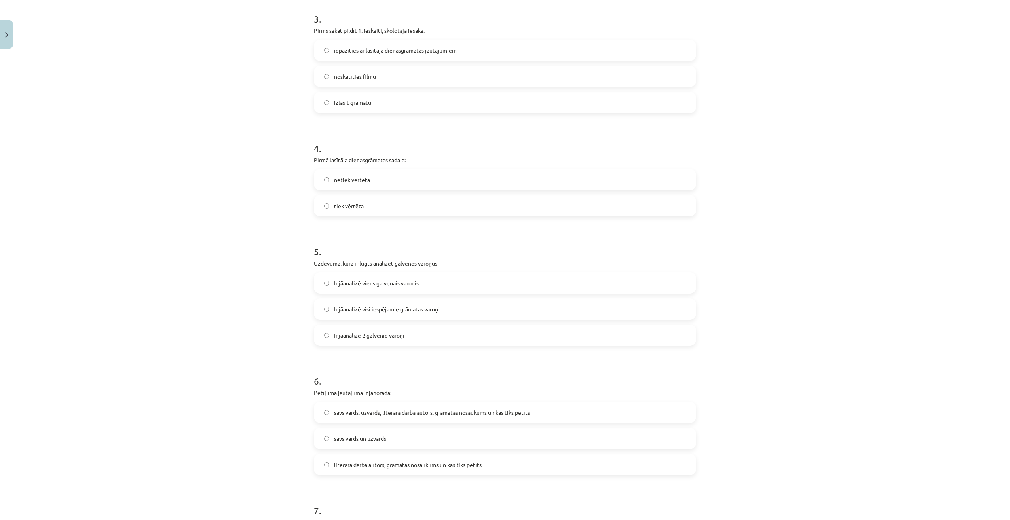
scroll to position [455, 0]
click at [354, 341] on label "Ir jāanalizē 2 galvenie varoņi" at bounding box center [505, 336] width 381 height 20
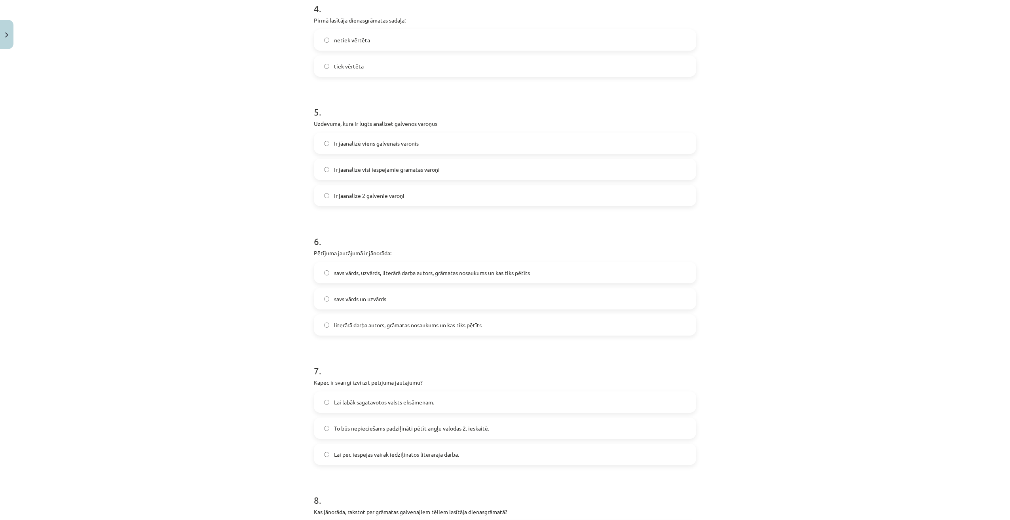
scroll to position [613, 0]
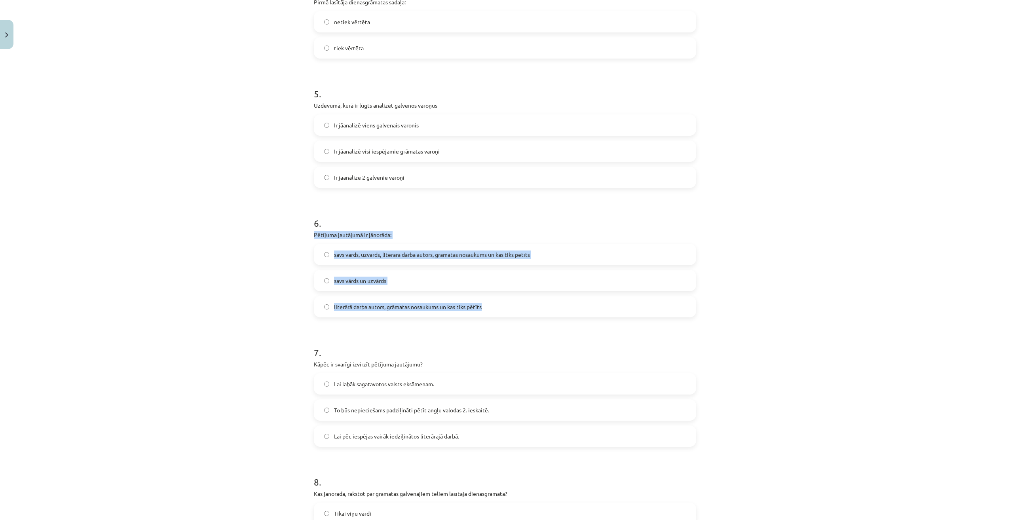
drag, startPoint x: 310, startPoint y: 233, endPoint x: 518, endPoint y: 314, distance: 222.9
click at [518, 314] on div "100 XP Saņemsi Grūts 523 pilda Apraksts Uzdevums Palīdzība 1 . Padziļinātajā ku…" at bounding box center [505, 183] width 392 height 1463
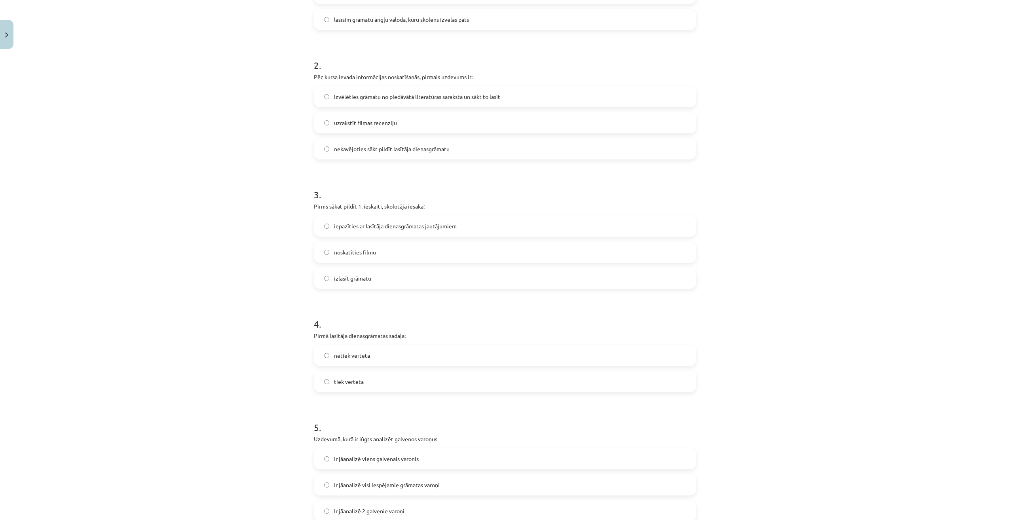
scroll to position [218, 0]
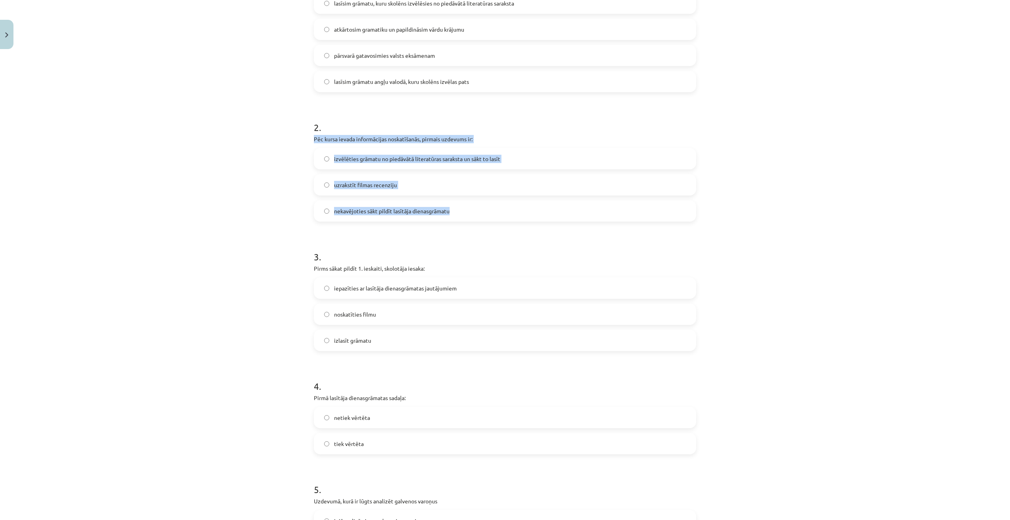
drag, startPoint x: 309, startPoint y: 138, endPoint x: 484, endPoint y: 218, distance: 192.5
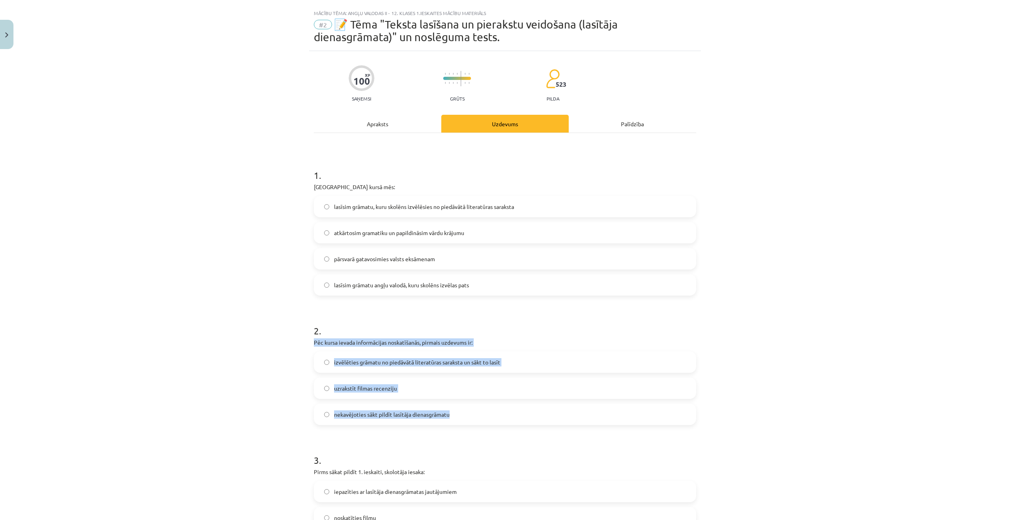
scroll to position [40, 0]
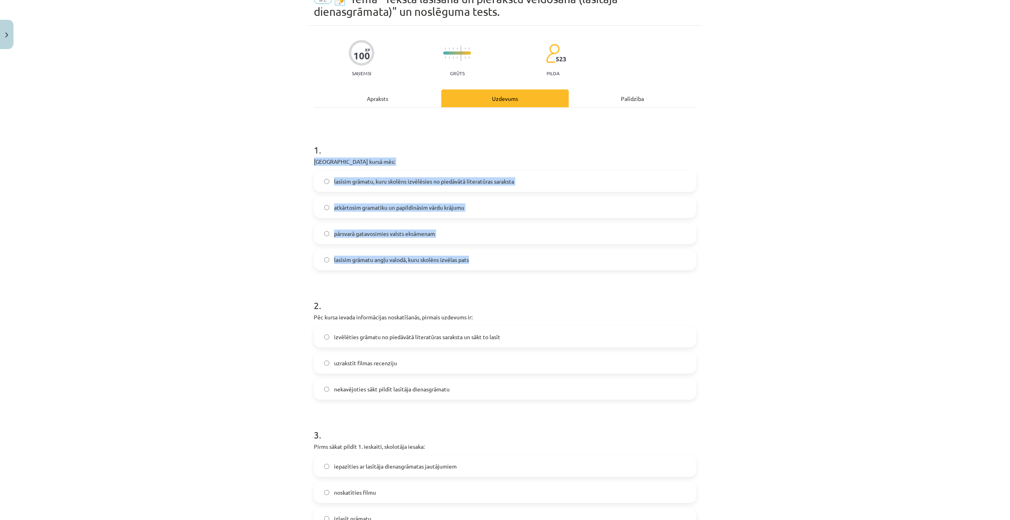
drag, startPoint x: 307, startPoint y: 159, endPoint x: 539, endPoint y: 260, distance: 252.6
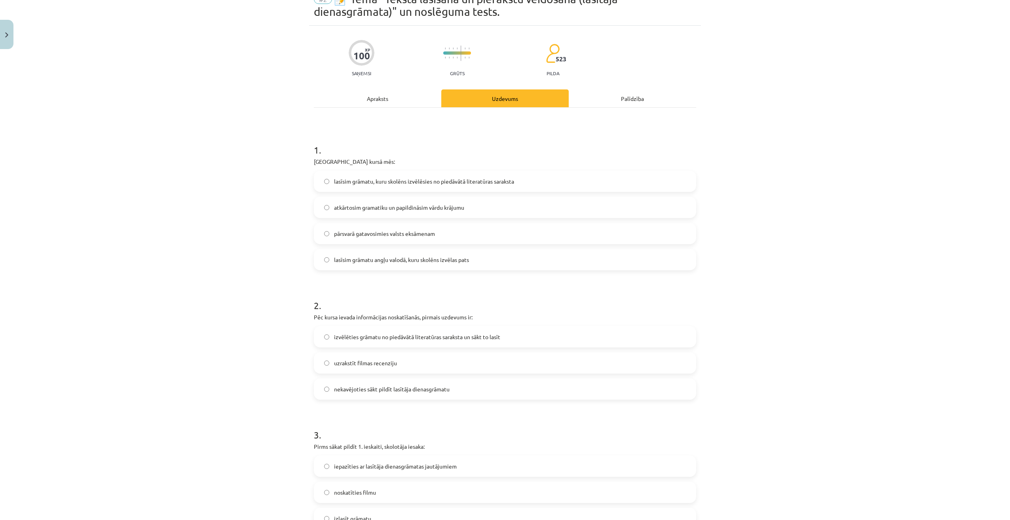
click at [279, 300] on div "Mācību tēma: Angļu valodas ii - 12. klases 1.ieskaites mācību materiāls #2 📝 Tē…" at bounding box center [505, 260] width 1010 height 520
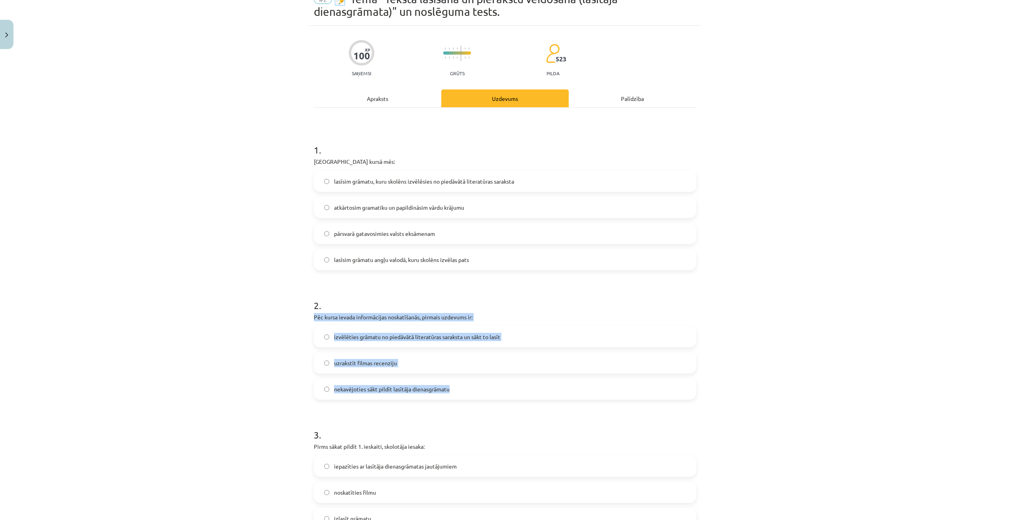
drag, startPoint x: 307, startPoint y: 316, endPoint x: 469, endPoint y: 391, distance: 177.8
drag, startPoint x: 307, startPoint y: 317, endPoint x: 476, endPoint y: 393, distance: 185.6
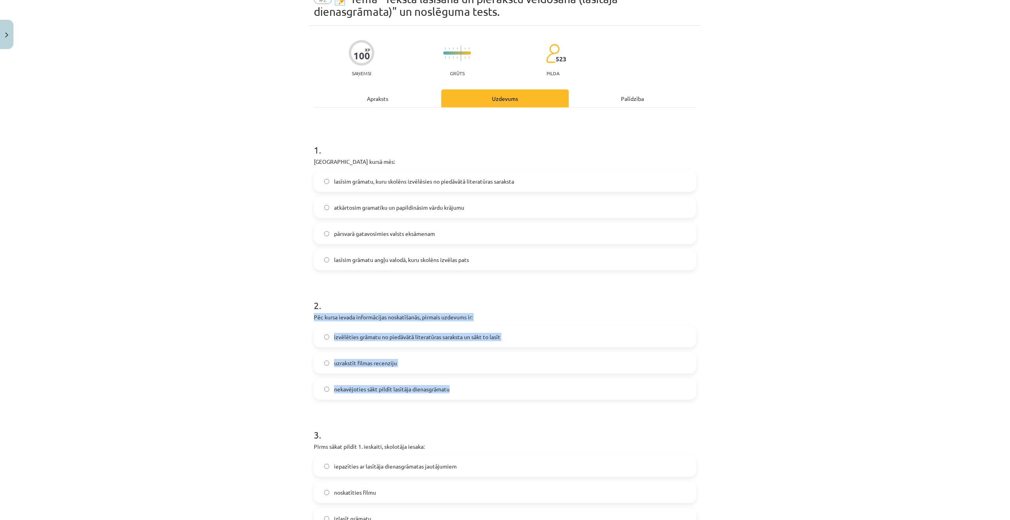
click at [243, 364] on div "Mācību tēma: Angļu valodas ii - 12. klases 1.ieskaites mācību materiāls #2 📝 Tē…" at bounding box center [505, 260] width 1010 height 520
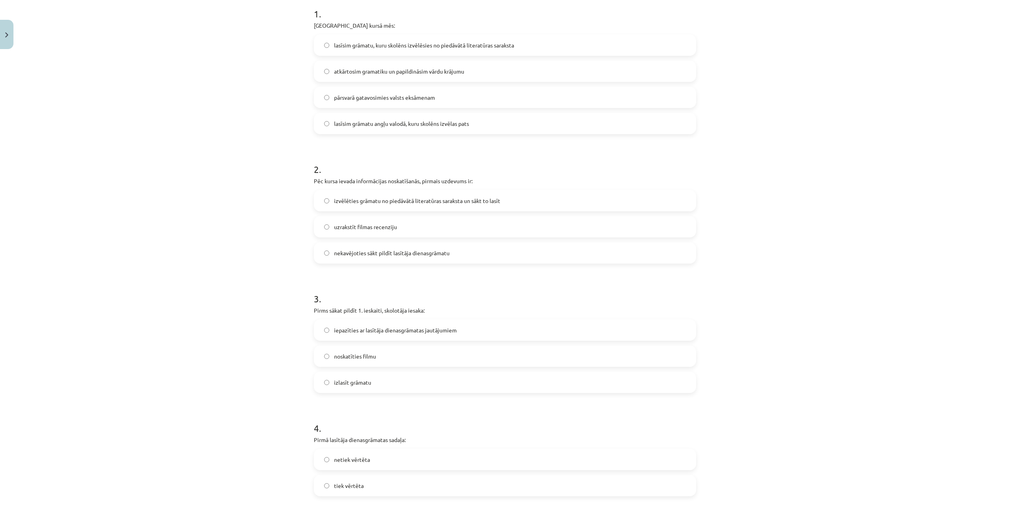
scroll to position [237, 0]
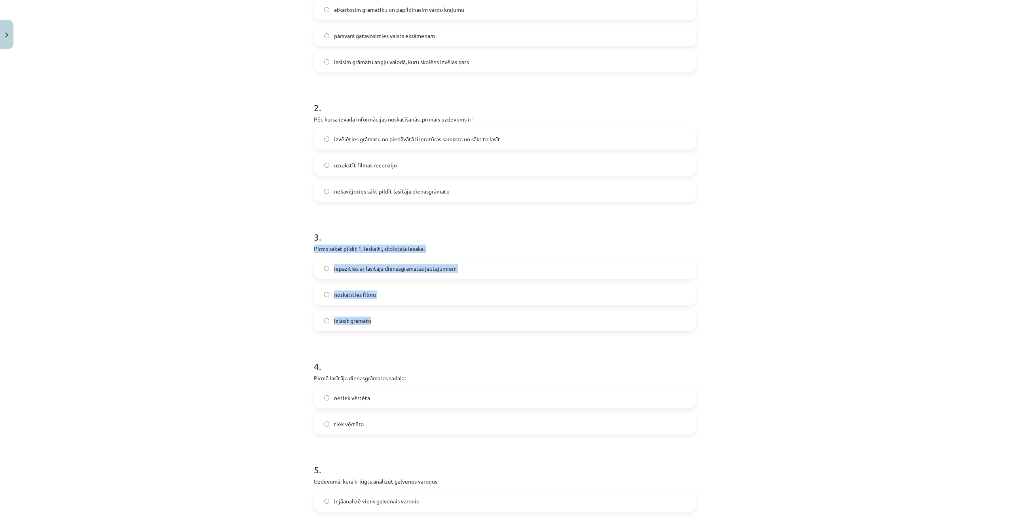
drag, startPoint x: 315, startPoint y: 256, endPoint x: 409, endPoint y: 328, distance: 118.9
click at [409, 328] on div "Mācību tēma: Angļu valodas ii - 12. klases 1.ieskaites mācību materiāls #2 📝 Tē…" at bounding box center [505, 260] width 1010 height 520
click at [172, 335] on div "Mācību tēma: Angļu valodas ii - 12. klases 1.ieskaites mācību materiāls #2 📝 Tē…" at bounding box center [505, 260] width 1010 height 520
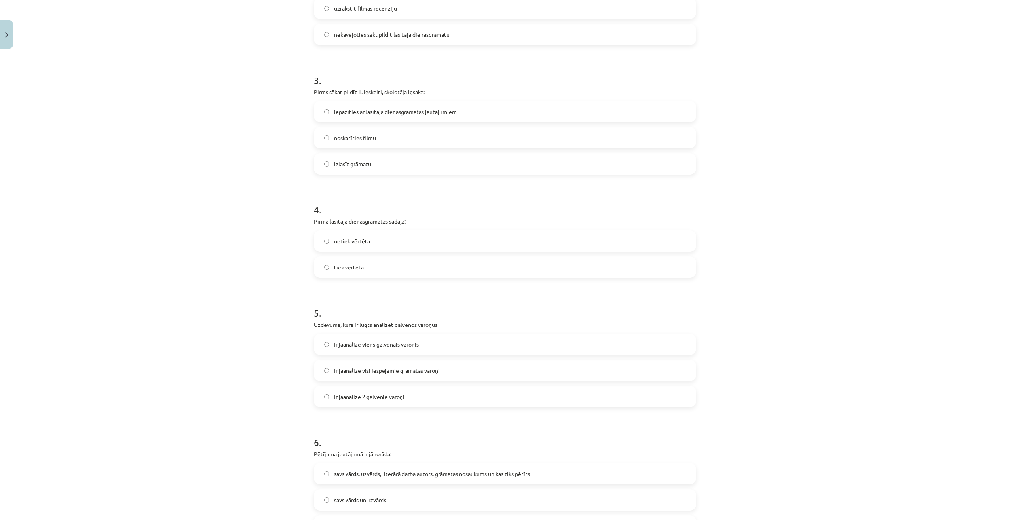
scroll to position [396, 0]
drag, startPoint x: 317, startPoint y: 224, endPoint x: 410, endPoint y: 264, distance: 100.7
click at [410, 264] on div "Mācību tēma: Angļu valodas ii - 12. klases 1.ieskaites mācību materiāls #2 📝 Tē…" at bounding box center [505, 260] width 1010 height 520
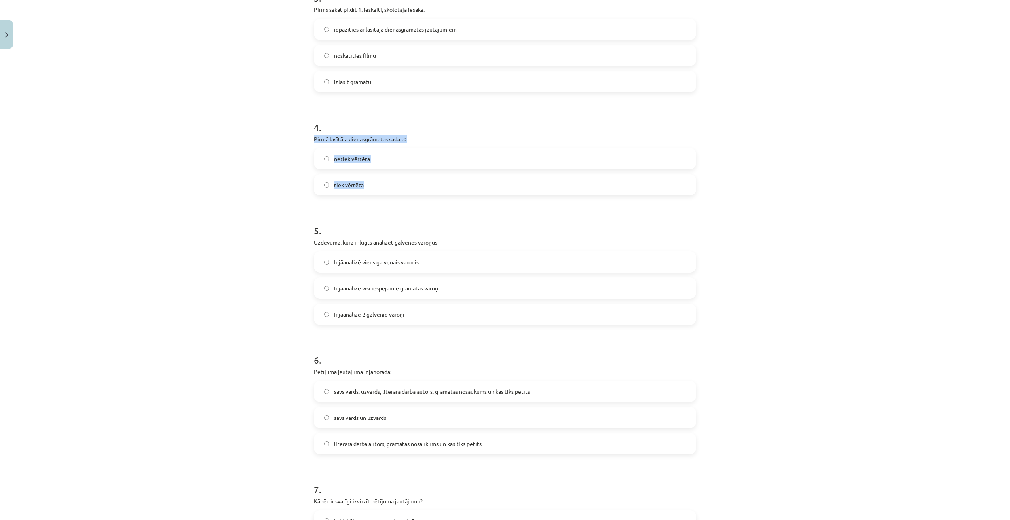
scroll to position [514, 0]
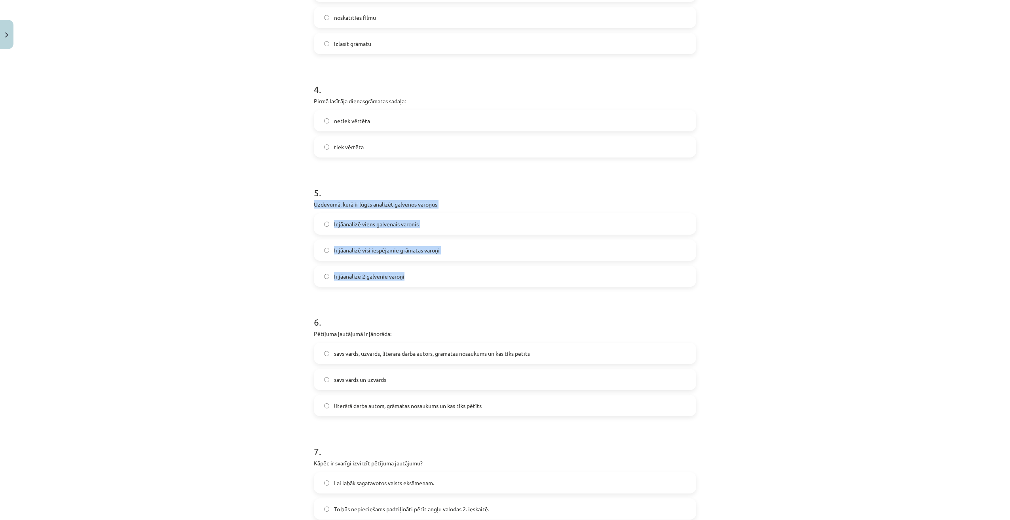
drag, startPoint x: 309, startPoint y: 203, endPoint x: 451, endPoint y: 273, distance: 158.6
click at [451, 273] on div "100 XP Saņemsi Grūts 523 pilda Apraksts Uzdevums Palīdzība 1 . Padziļinātajā ku…" at bounding box center [505, 282] width 392 height 1463
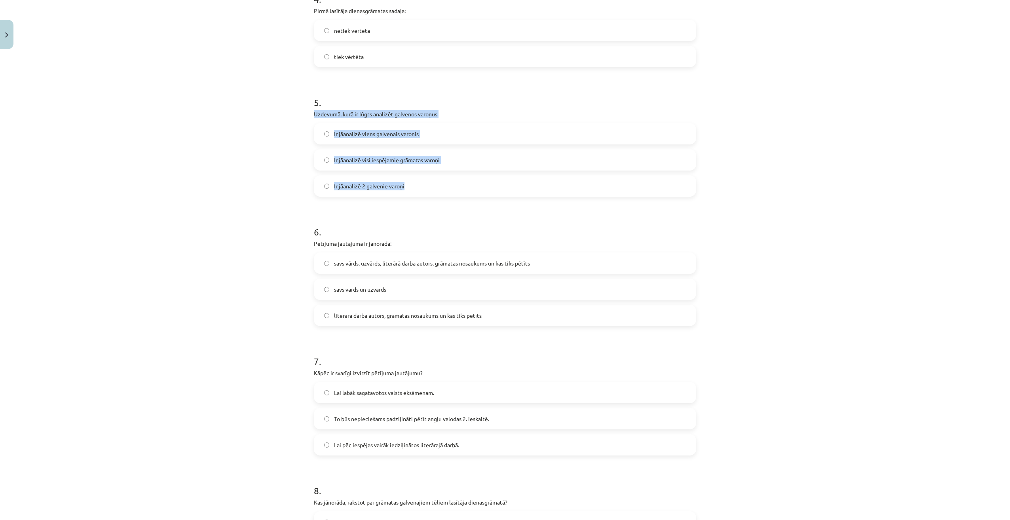
scroll to position [633, 0]
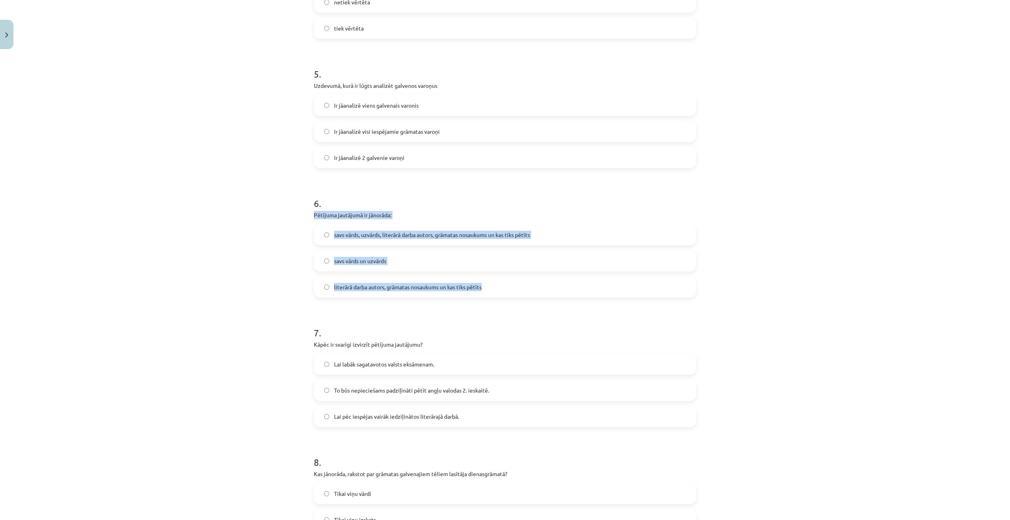
drag, startPoint x: 307, startPoint y: 211, endPoint x: 522, endPoint y: 286, distance: 226.9
click at [522, 286] on div "100 XP Saņemsi Grūts 523 pilda Apraksts Uzdevums Palīdzība 1 . Padziļinātajā ku…" at bounding box center [505, 163] width 392 height 1463
click at [342, 232] on span "savs vārds, uzvārds, literārā darba autors, grāmatas nosaukums un kas tiks pētī…" at bounding box center [432, 235] width 196 height 8
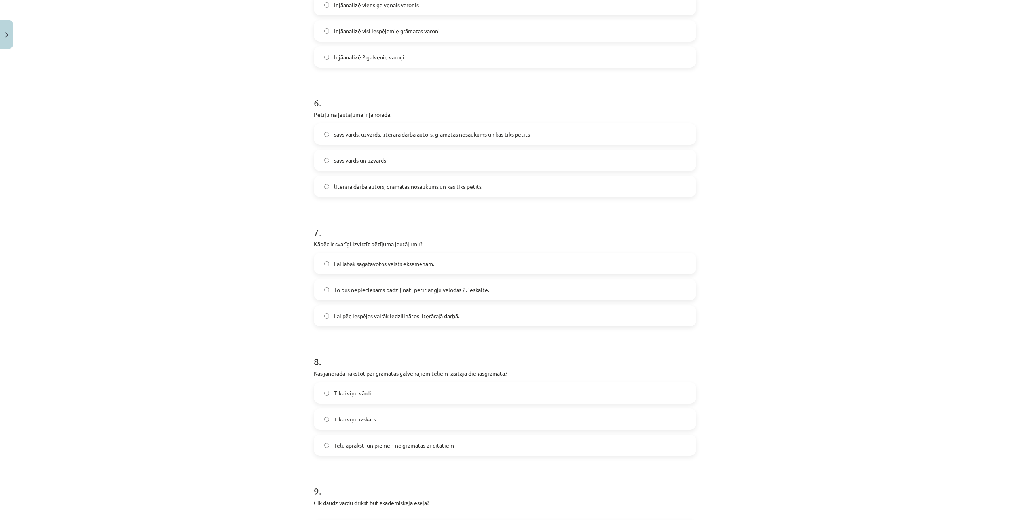
scroll to position [791, 0]
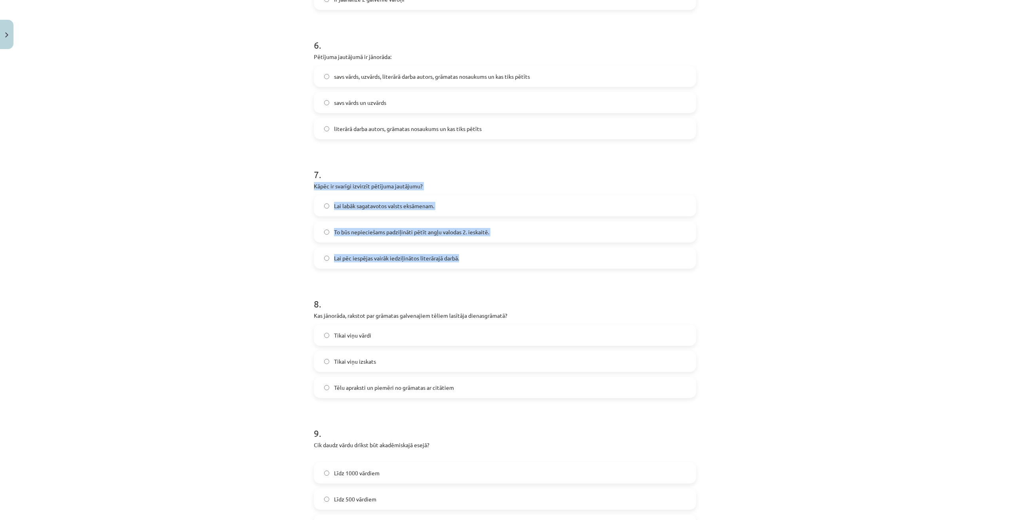
drag, startPoint x: 308, startPoint y: 188, endPoint x: 520, endPoint y: 249, distance: 221.0
click at [520, 249] on div "Mācību tēma: Angļu valodas ii - 12. klases 1.ieskaites mācību materiāls #2 📝 Tē…" at bounding box center [505, 260] width 1010 height 520
click at [402, 258] on span "Lai pēc iespējas vairāk iedziļinātos literārajā darbā." at bounding box center [396, 258] width 125 height 8
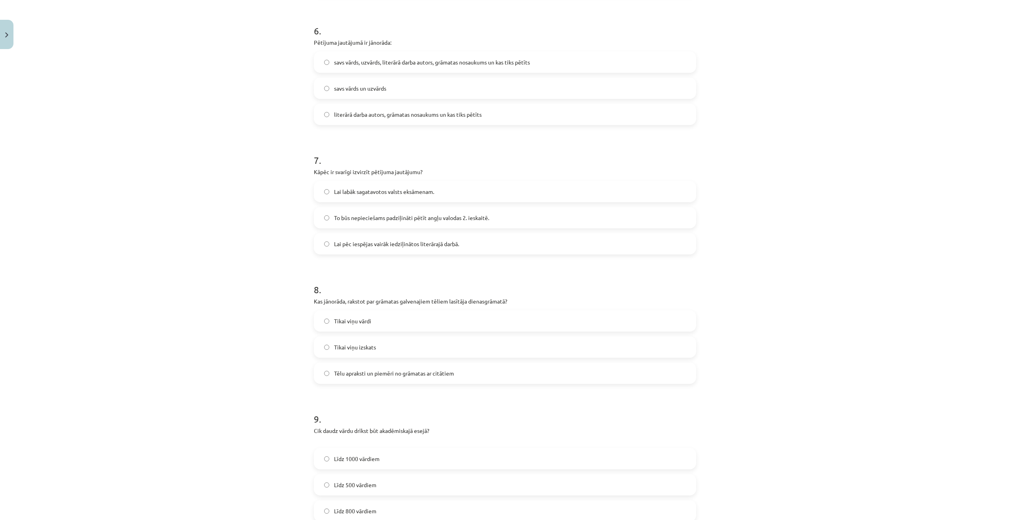
scroll to position [831, 0]
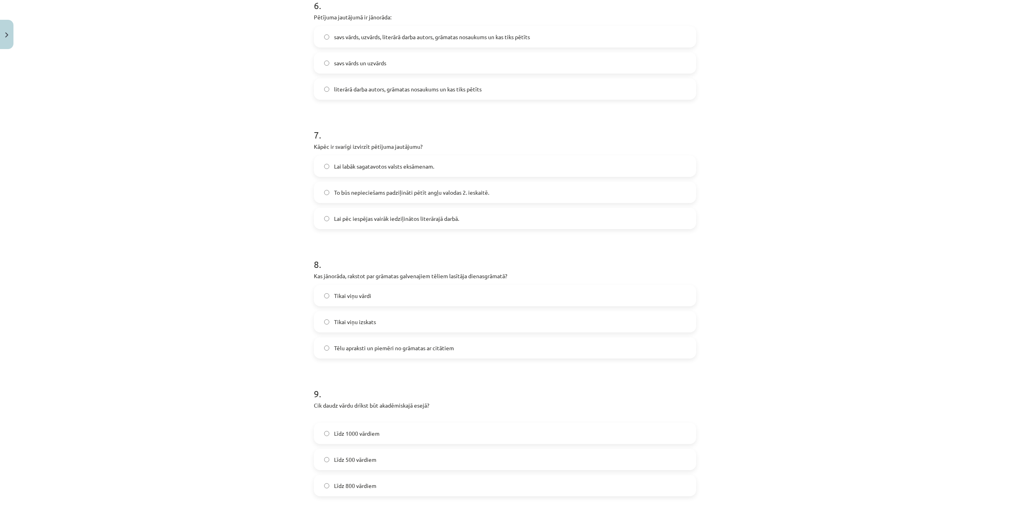
click at [230, 270] on div "Mācību tēma: Angļu valodas ii - 12. klases 1.ieskaites mācību materiāls #2 📝 Tē…" at bounding box center [505, 260] width 1010 height 520
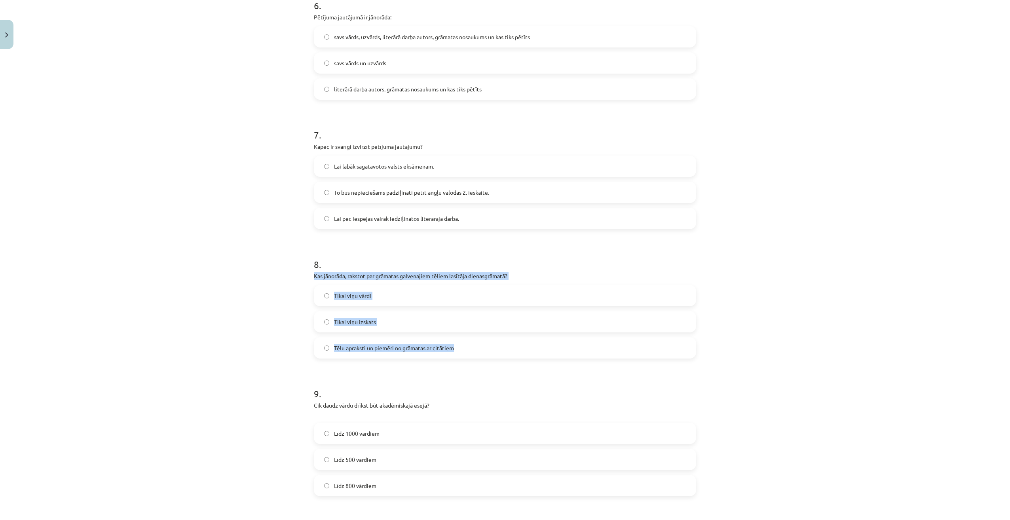
drag, startPoint x: 298, startPoint y: 274, endPoint x: 503, endPoint y: 336, distance: 213.4
click at [503, 336] on div "Mācību tēma: Angļu valodas ii - 12. klases 1.ieskaites mācību materiāls #2 📝 Tē…" at bounding box center [505, 260] width 1010 height 520
click at [372, 343] on label "Tēlu apraksti un piemēri no grāmatas ar citātiem" at bounding box center [505, 348] width 381 height 20
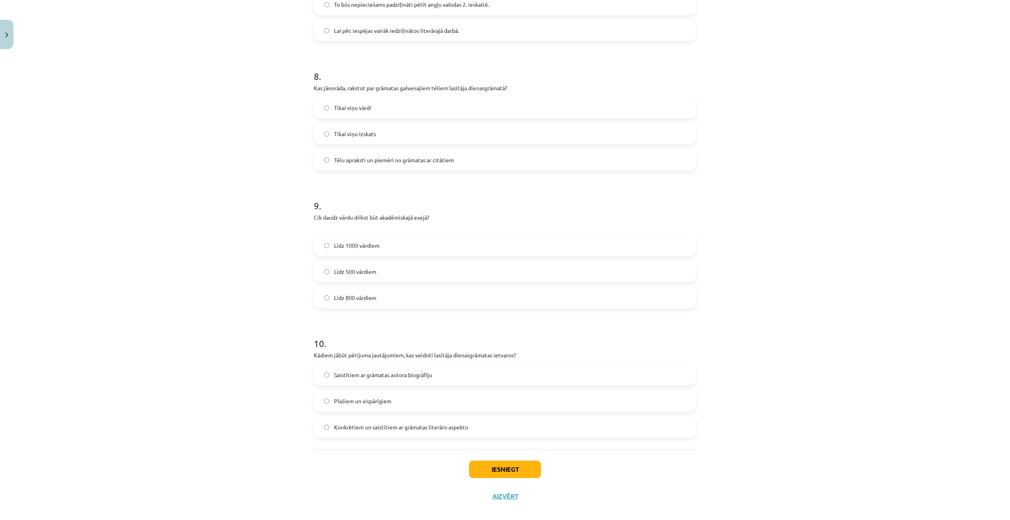
scroll to position [1029, 0]
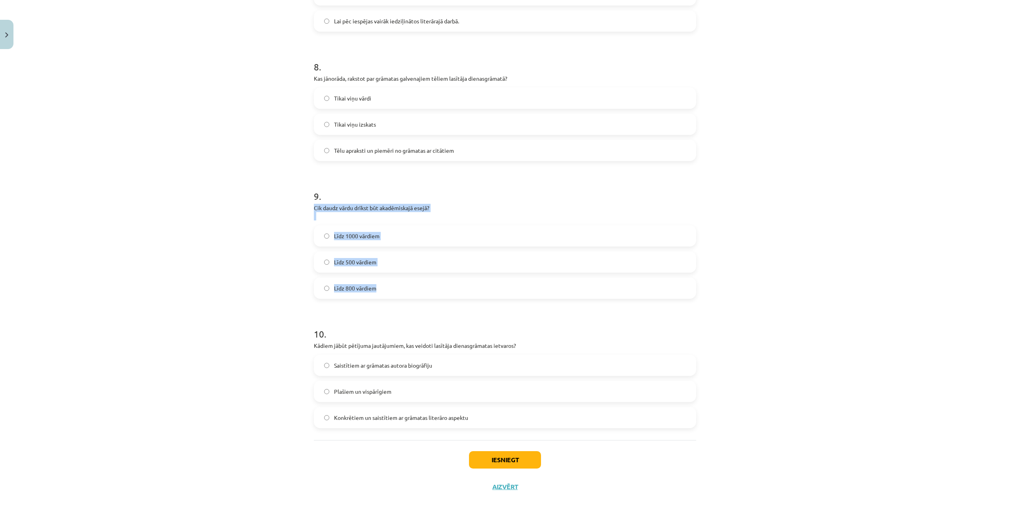
drag, startPoint x: 306, startPoint y: 209, endPoint x: 433, endPoint y: 296, distance: 153.8
click at [370, 297] on label "Līdz 800 vārdiem" at bounding box center [505, 288] width 381 height 20
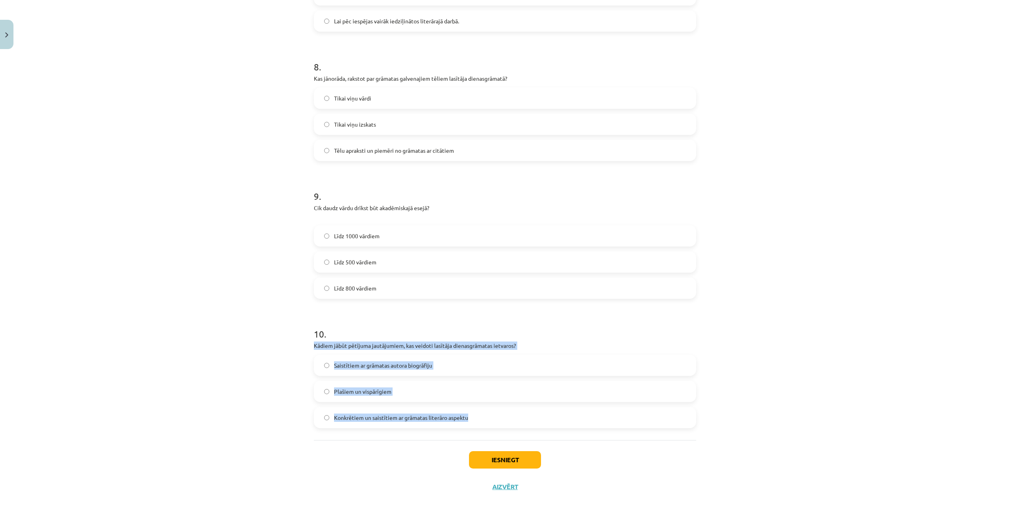
drag, startPoint x: 313, startPoint y: 345, endPoint x: 490, endPoint y: 411, distance: 189.2
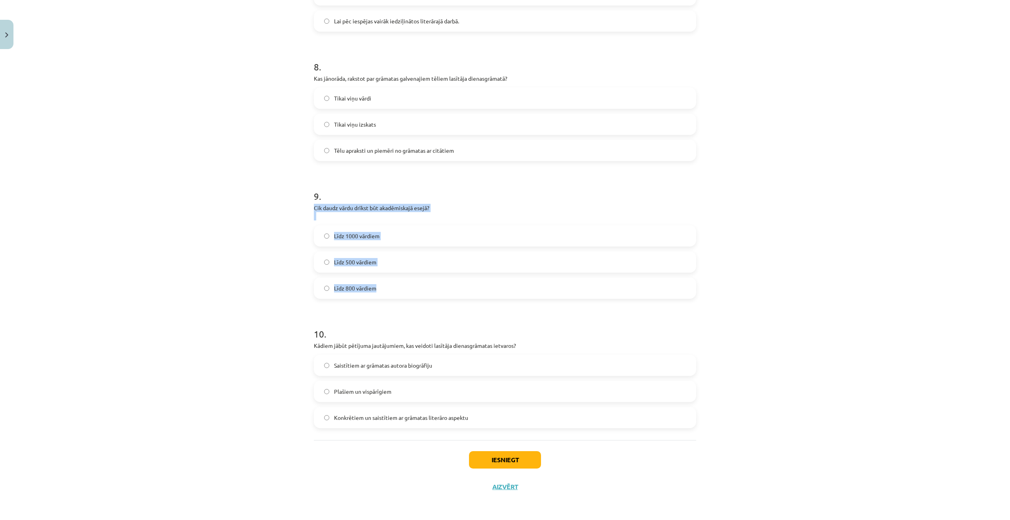
drag, startPoint x: 391, startPoint y: 292, endPoint x: 266, endPoint y: 211, distance: 148.7
click at [266, 211] on div "Mācību tēma: Angļu valodas ii - 12. klases 1.ieskaites mācību materiāls #2 📝 Tē…" at bounding box center [505, 260] width 1010 height 520
click at [359, 287] on span "Līdz 800 vārdiem" at bounding box center [355, 288] width 42 height 8
click at [174, 287] on div "Mācību tēma: Angļu valodas ii - 12. klases 1.ieskaites mācību materiāls #2 📝 Tē…" at bounding box center [505, 260] width 1010 height 520
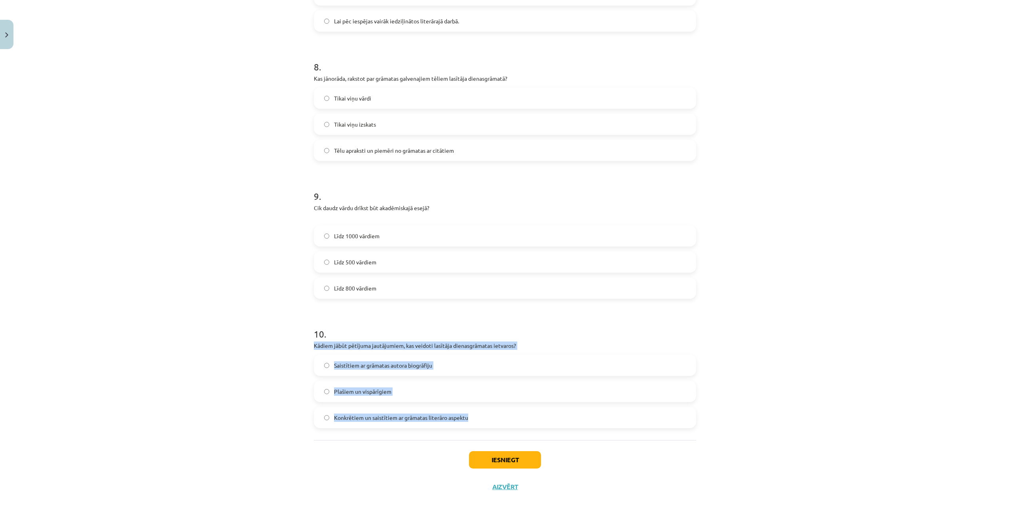
drag, startPoint x: 301, startPoint y: 345, endPoint x: 507, endPoint y: 408, distance: 215.6
click at [507, 408] on div "Mācību tēma: Angļu valodas ii - 12. klases 1.ieskaites mācību materiāls #2 📝 Tē…" at bounding box center [505, 260] width 1010 height 520
click at [357, 423] on label "Konkrētiem un saistītiem ar grāmatas literāro aspektu" at bounding box center [505, 418] width 381 height 20
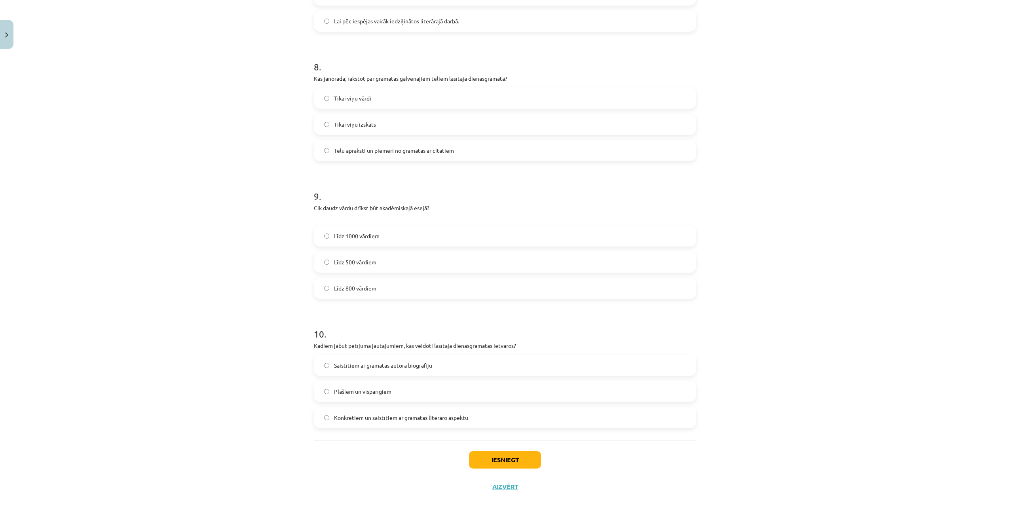
click at [171, 264] on div "Mācību tēma: Angļu valodas ii - 12. klases 1.ieskaites mācību materiāls #2 📝 Tē…" at bounding box center [505, 260] width 1010 height 520
click at [522, 462] on button "Iesniegt" at bounding box center [505, 459] width 72 height 17
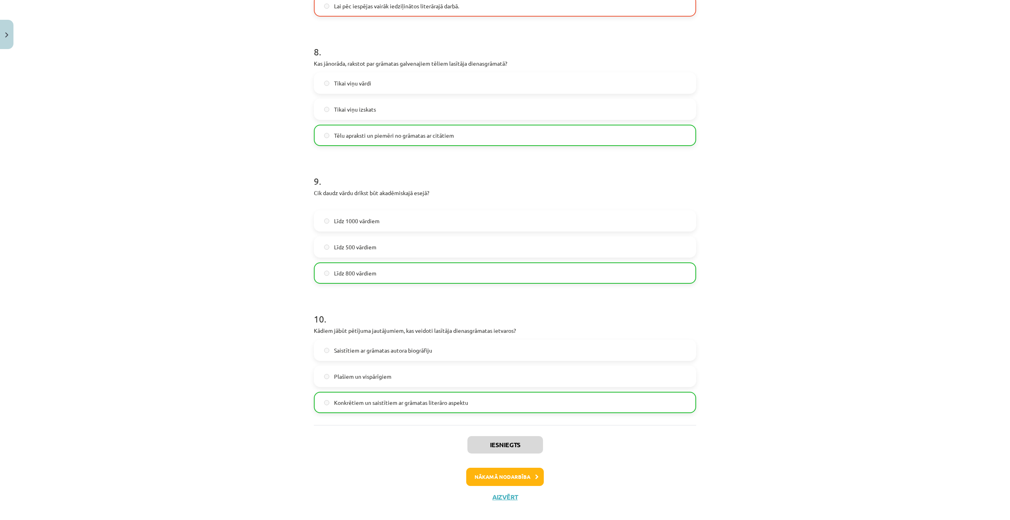
scroll to position [1054, 0]
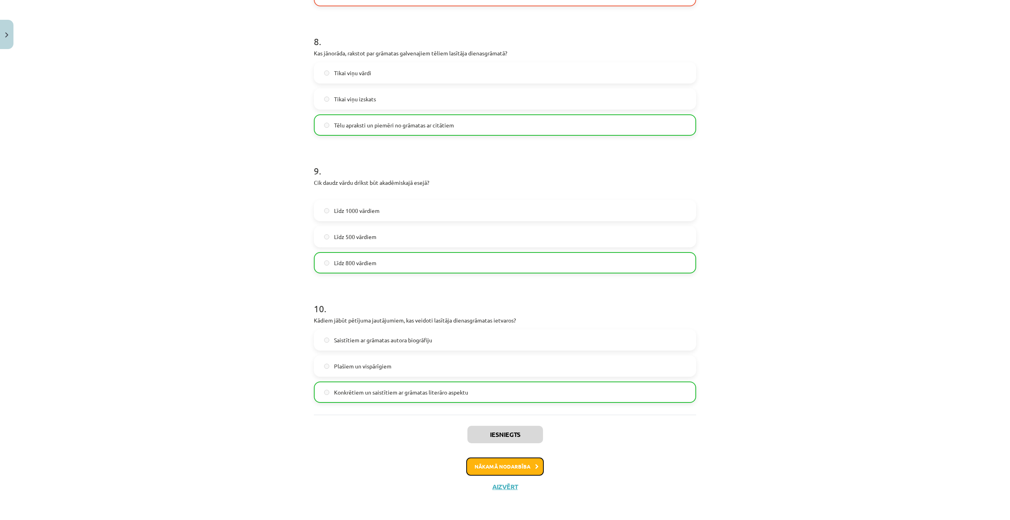
click at [505, 467] on button "Nākamā nodarbība" at bounding box center [505, 466] width 78 height 18
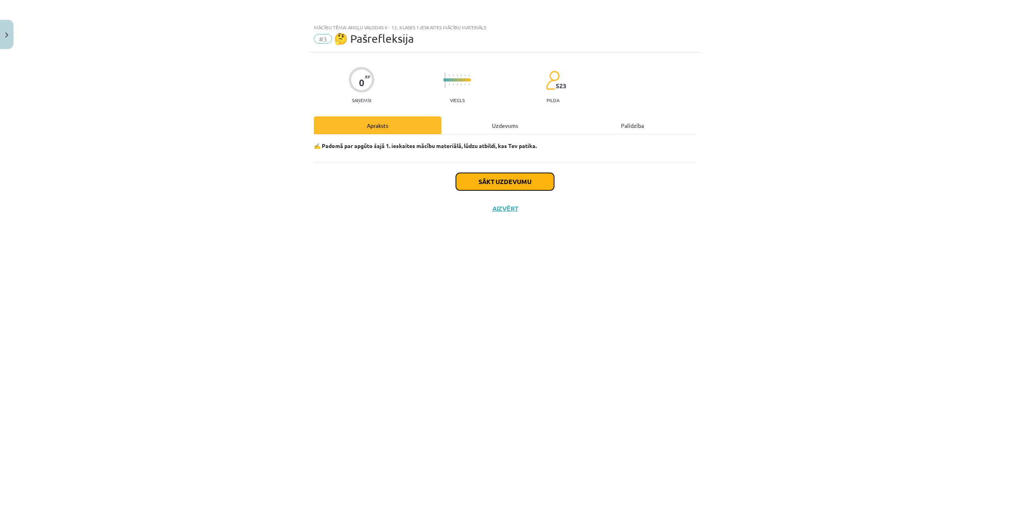
click at [506, 182] on button "Sākt uzdevumu" at bounding box center [505, 181] width 98 height 17
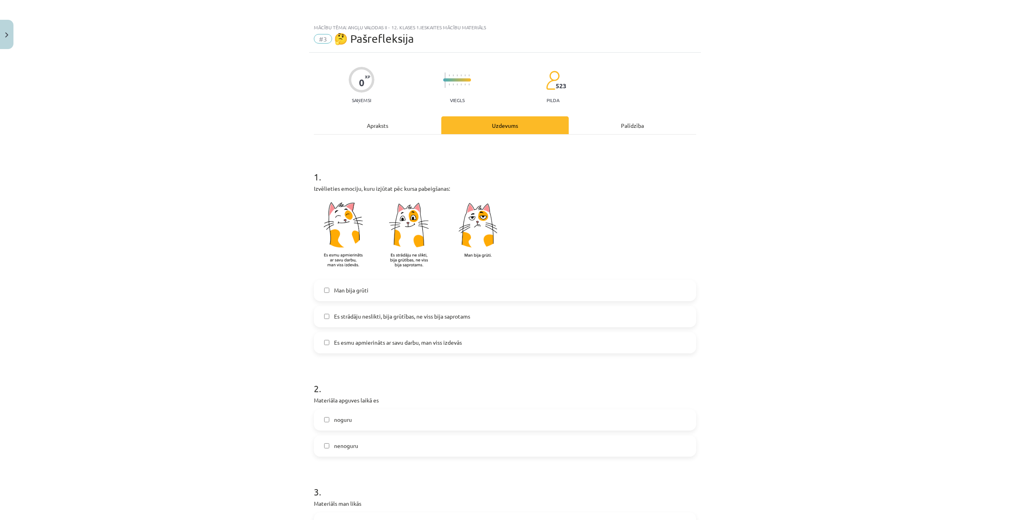
click at [358, 290] on span "Man bija grūti" at bounding box center [351, 290] width 34 height 8
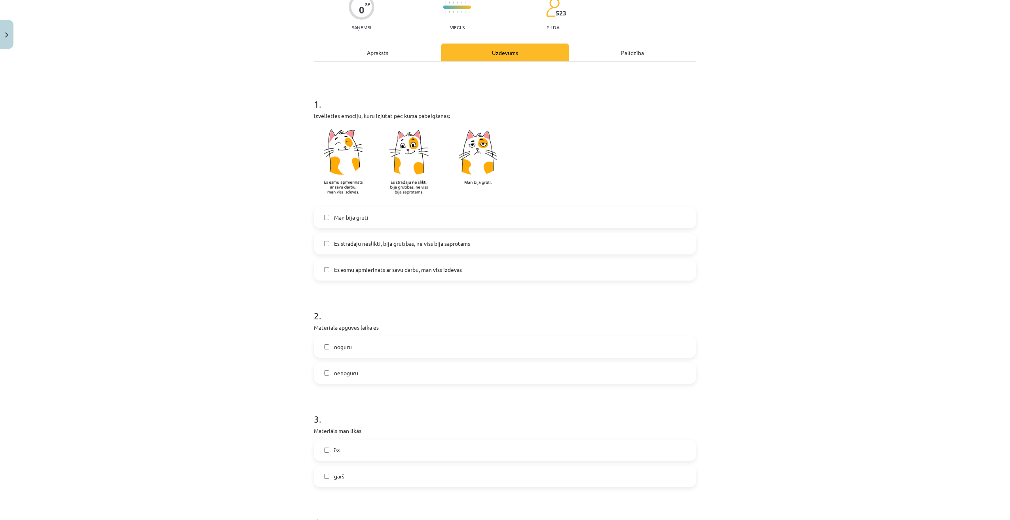
scroll to position [119, 0]
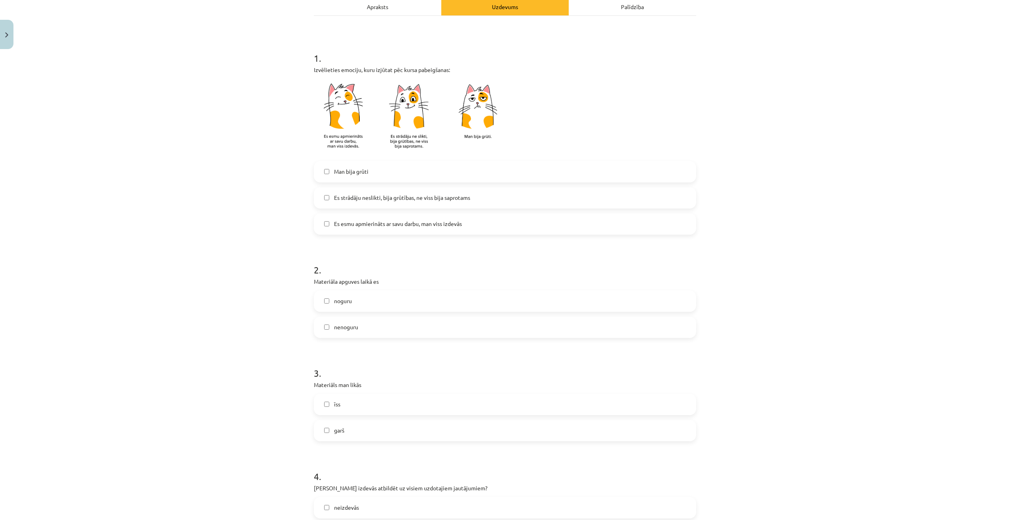
click at [352, 301] on label "noguru" at bounding box center [505, 301] width 381 height 20
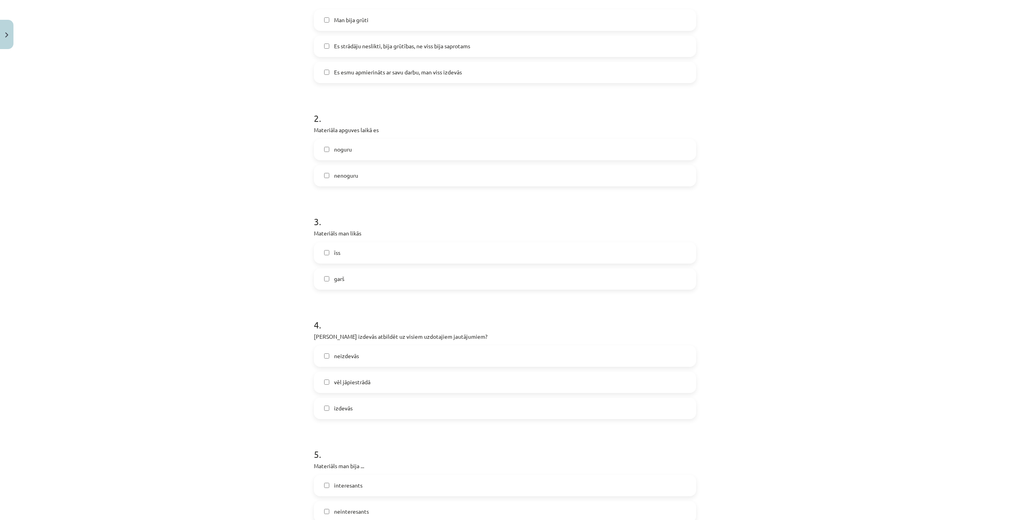
scroll to position [277, 0]
click at [347, 277] on label "garš" at bounding box center [505, 272] width 381 height 20
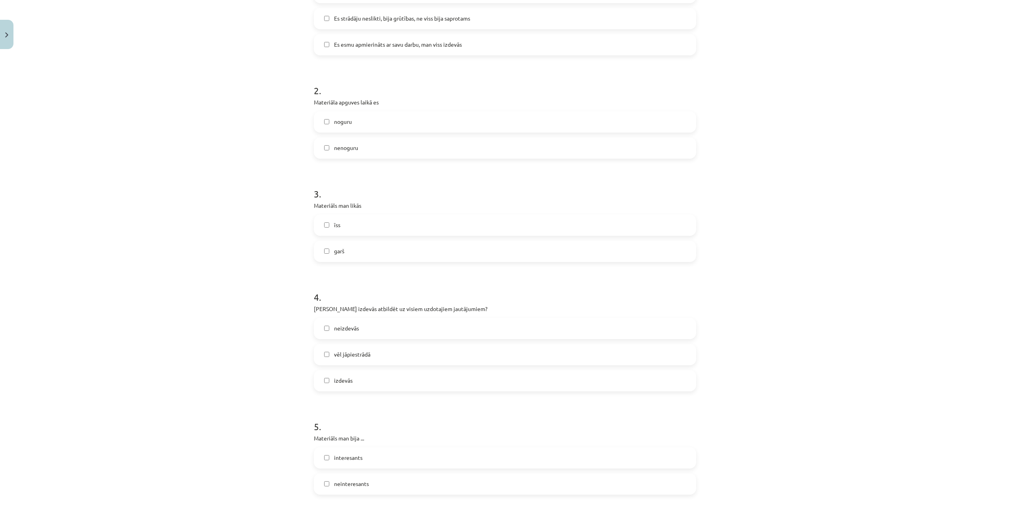
scroll to position [356, 0]
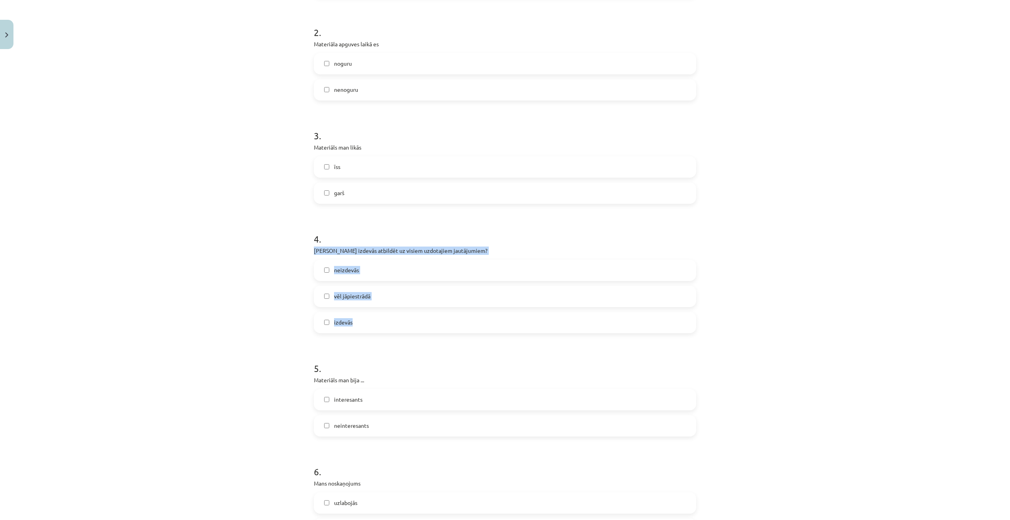
drag, startPoint x: 307, startPoint y: 247, endPoint x: 399, endPoint y: 327, distance: 122.0
click at [399, 327] on div "0 XP Saņemsi Viegls 523 pilda Apraksts Uzdevums Palīdzība 1 . Izvēlieties emoci…" at bounding box center [505, 153] width 392 height 915
click at [341, 296] on span "vēl jāpiestrādā" at bounding box center [352, 296] width 36 height 8
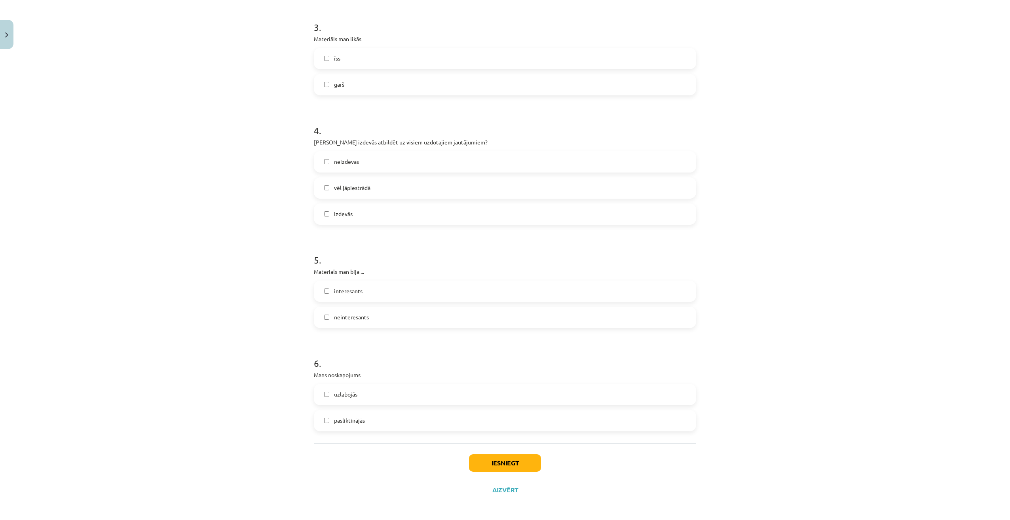
scroll to position [468, 0]
click at [339, 290] on span "interesants" at bounding box center [348, 288] width 28 height 8
drag, startPoint x: 315, startPoint y: 378, endPoint x: 399, endPoint y: 433, distance: 100.8
click at [399, 433] on div "Mācību tēma: Angļu valodas ii - 12. klases 1.ieskaites mācību materiāls #3 🤔 Pa…" at bounding box center [505, 260] width 1010 height 520
click at [351, 419] on span "pasliktinājās" at bounding box center [349, 417] width 31 height 8
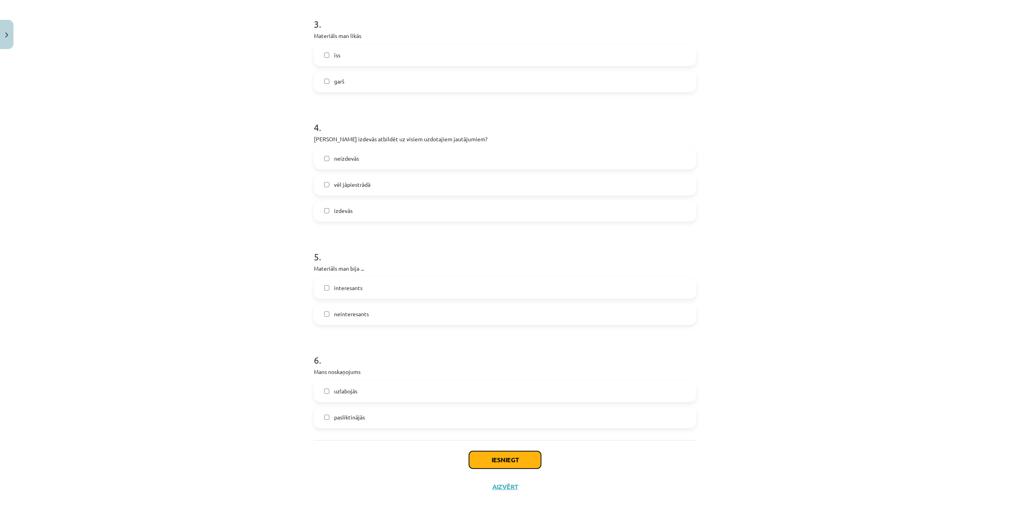
click at [497, 460] on button "Iesniegt" at bounding box center [505, 459] width 72 height 17
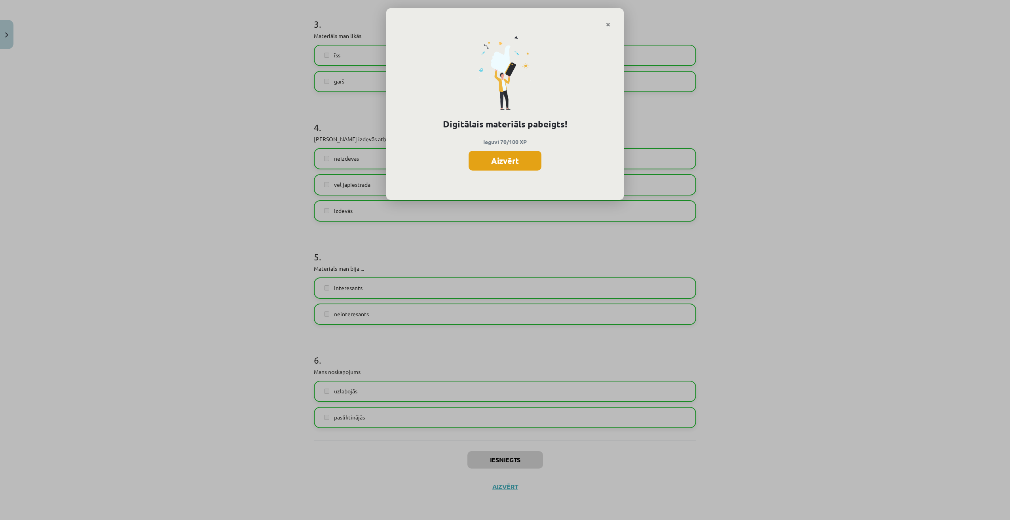
click at [512, 161] on button "Aizvērt" at bounding box center [505, 161] width 73 height 20
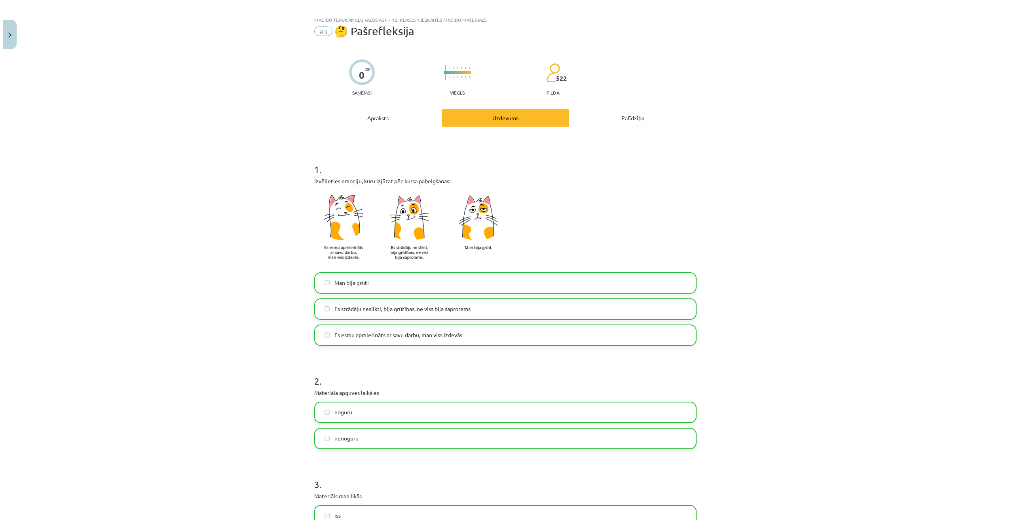
scroll to position [0, 0]
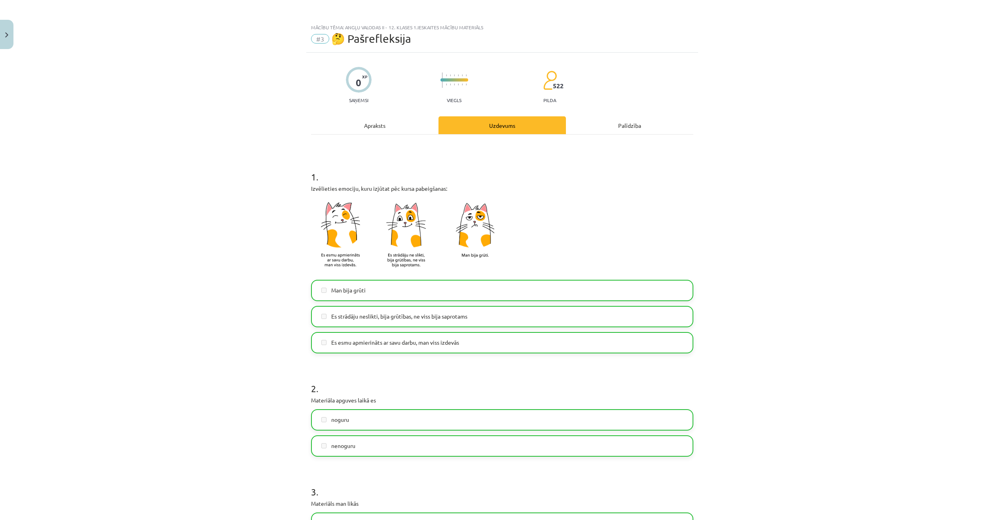
click at [622, 130] on div "Palīdzība" at bounding box center [629, 125] width 127 height 18
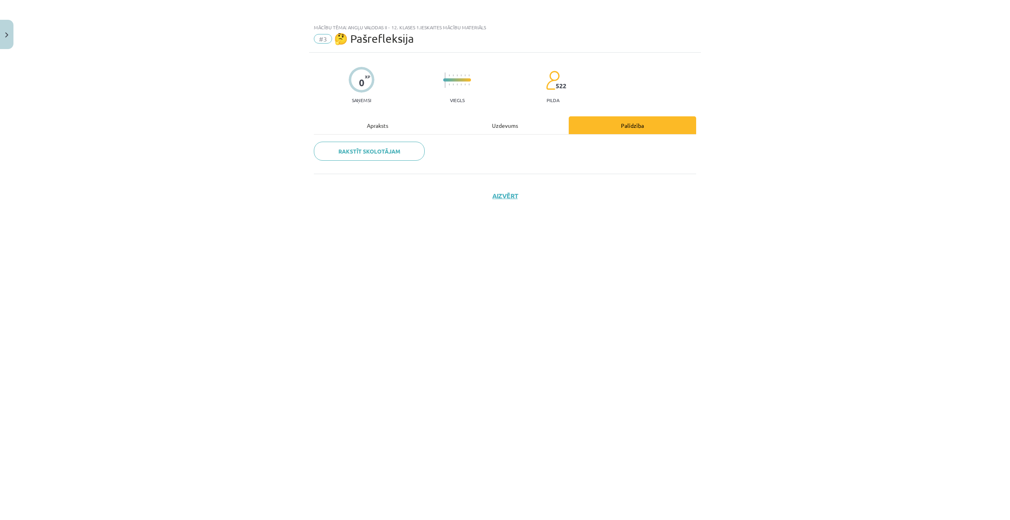
click at [523, 129] on div "Uzdevums" at bounding box center [504, 125] width 127 height 18
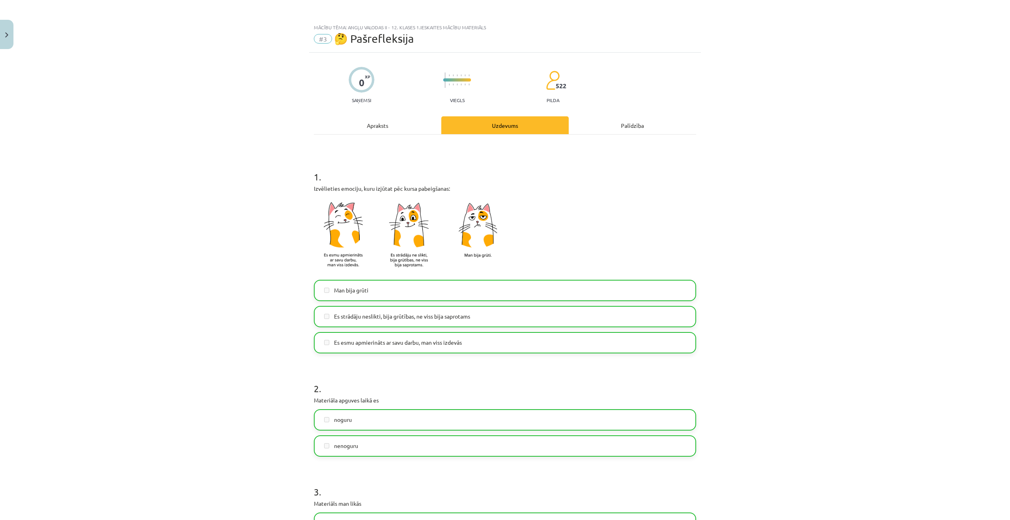
click at [393, 125] on div "Apraksts" at bounding box center [377, 125] width 127 height 18
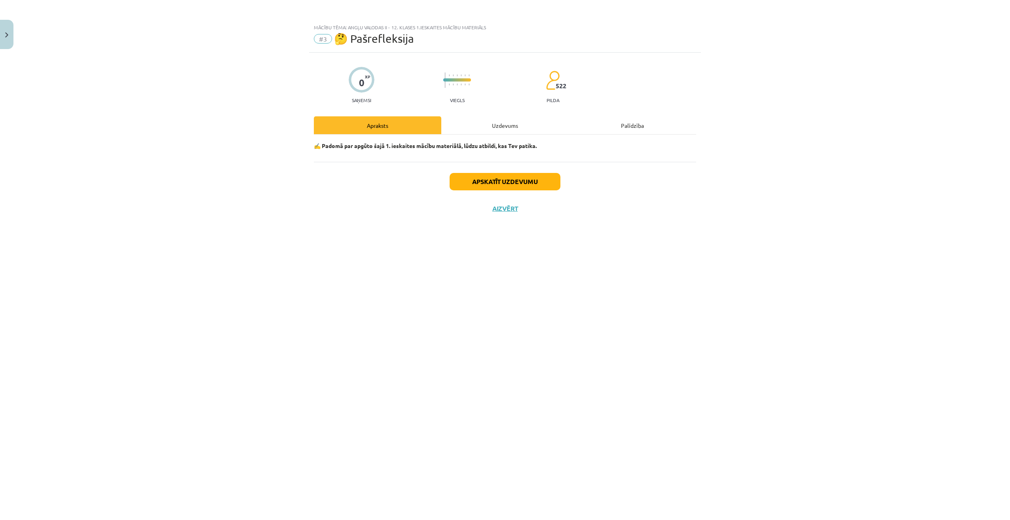
click at [486, 123] on div "Uzdevums" at bounding box center [504, 125] width 127 height 18
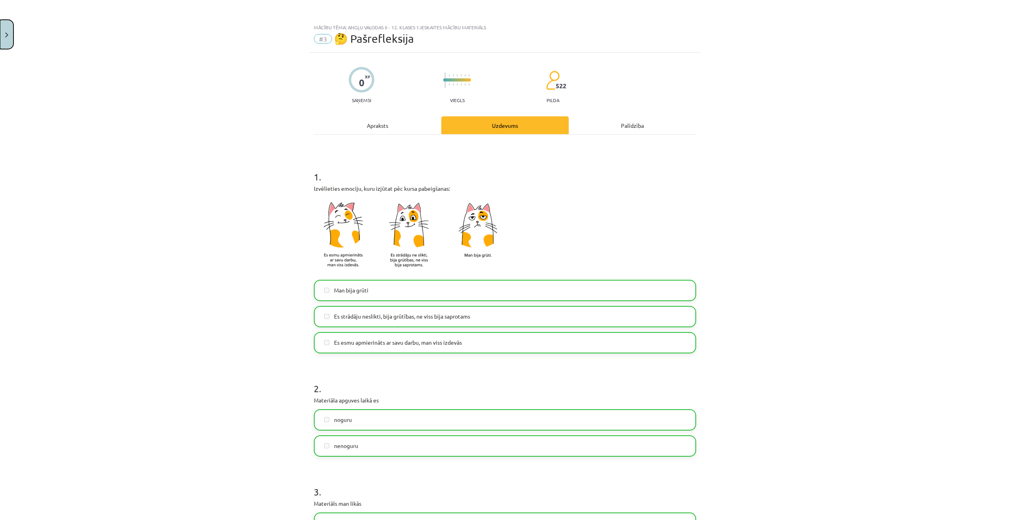
click at [6, 43] on button "Close" at bounding box center [6, 34] width 13 height 29
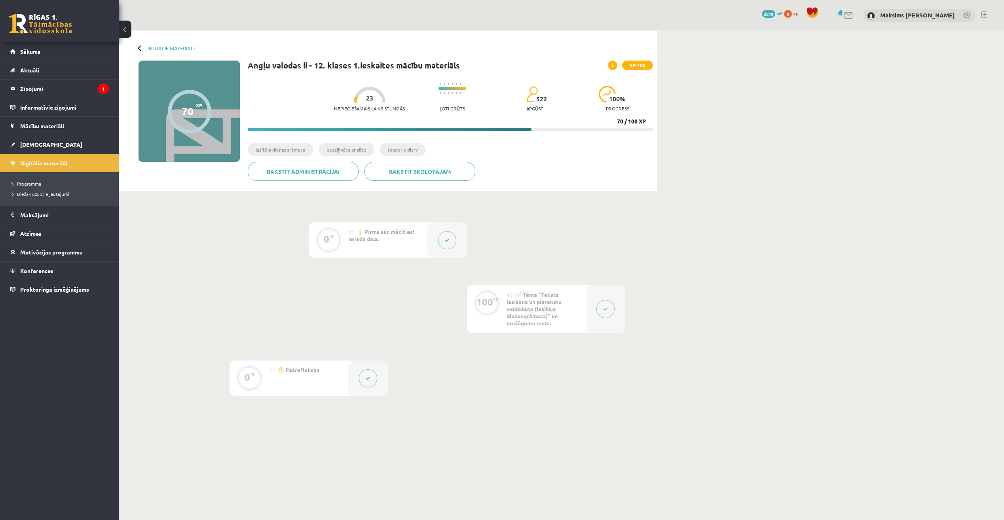
click at [45, 167] on link "Digitālie materiāli" at bounding box center [59, 163] width 99 height 18
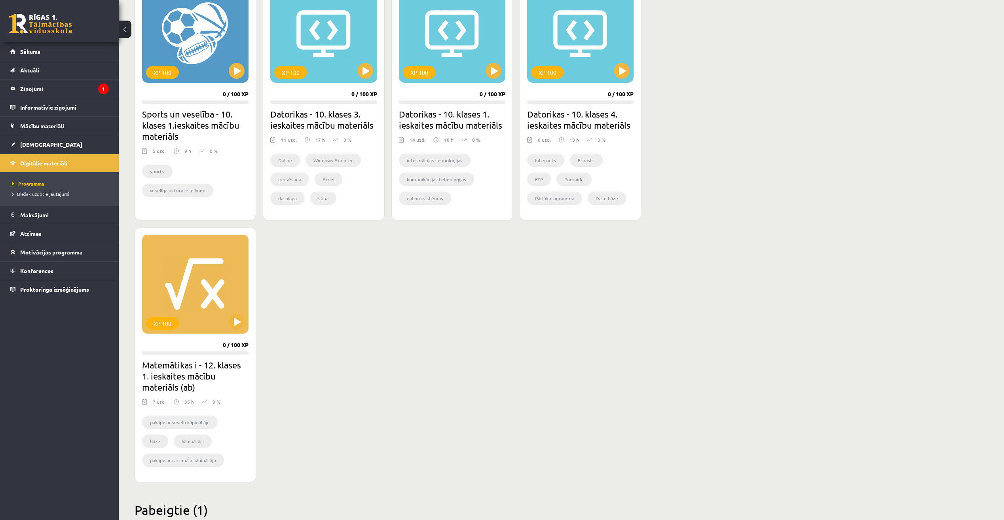
scroll to position [501, 0]
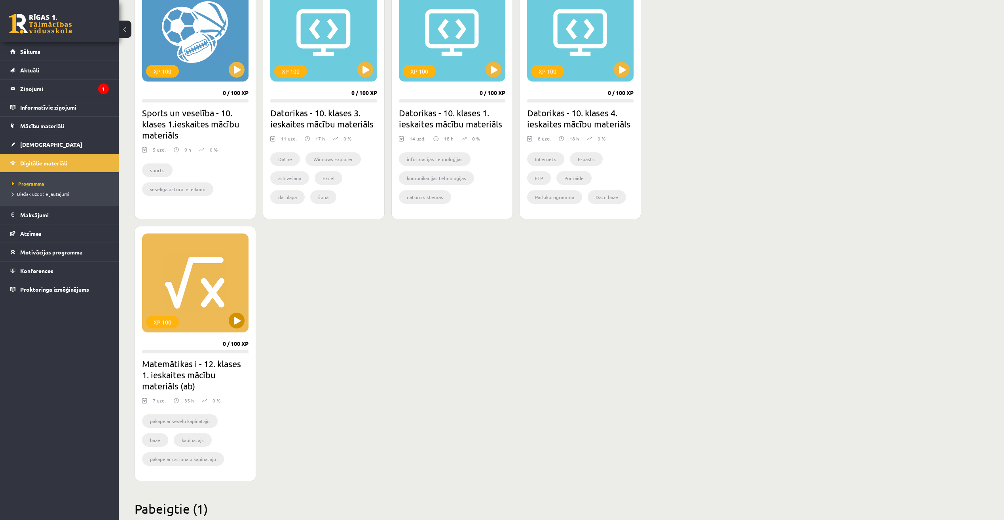
click at [207, 317] on div "XP 100" at bounding box center [195, 282] width 106 height 99
click at [237, 329] on div "XP 100" at bounding box center [195, 282] width 106 height 99
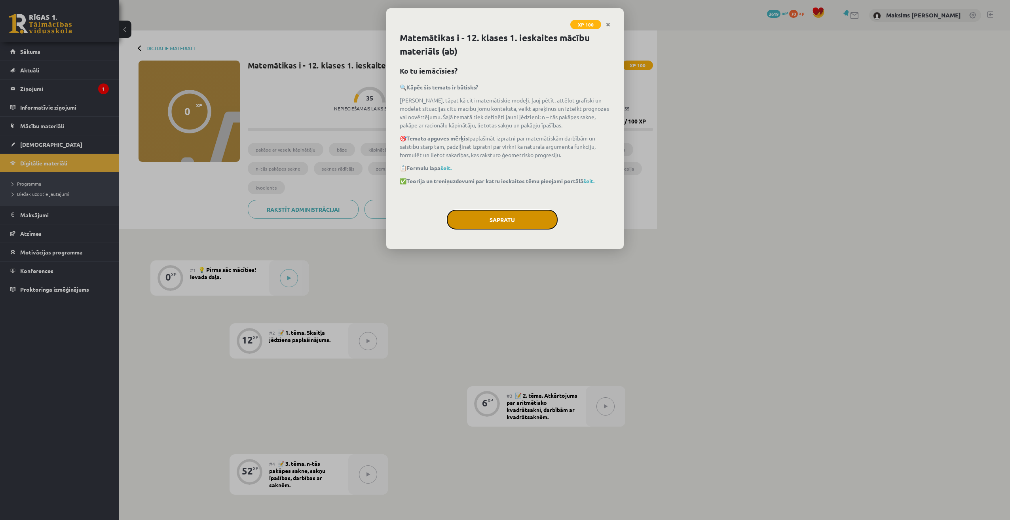
click at [507, 222] on button "Sapratu" at bounding box center [502, 220] width 111 height 20
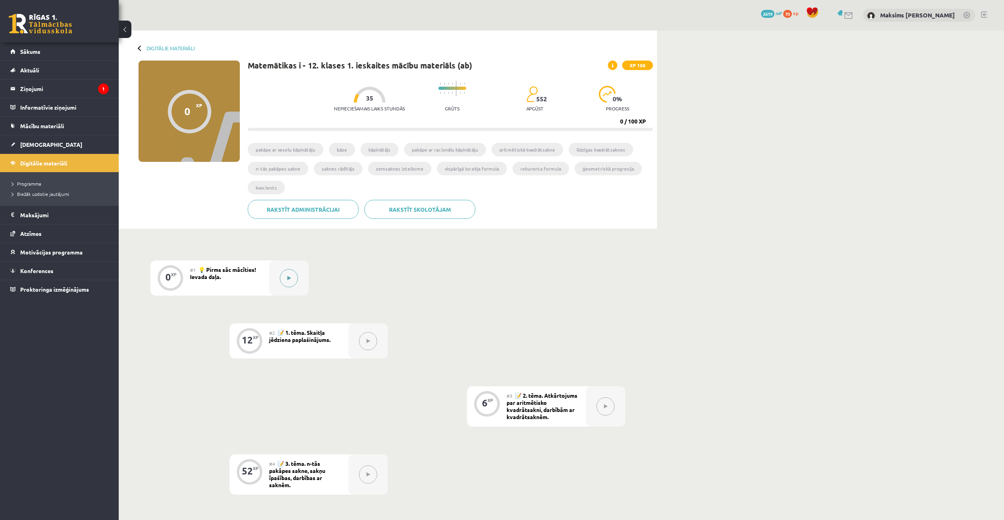
click at [283, 278] on button at bounding box center [289, 278] width 18 height 18
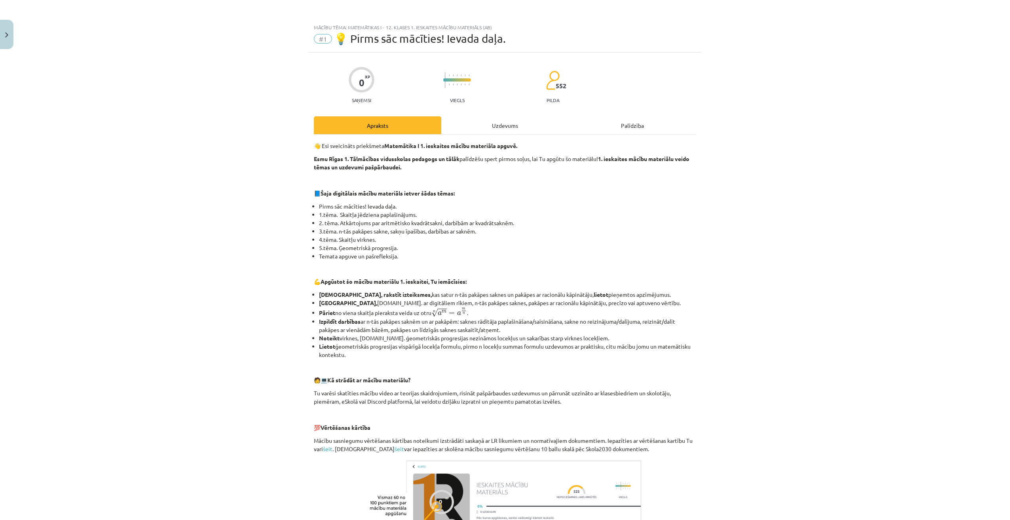
click at [496, 125] on div "Uzdevums" at bounding box center [504, 125] width 127 height 18
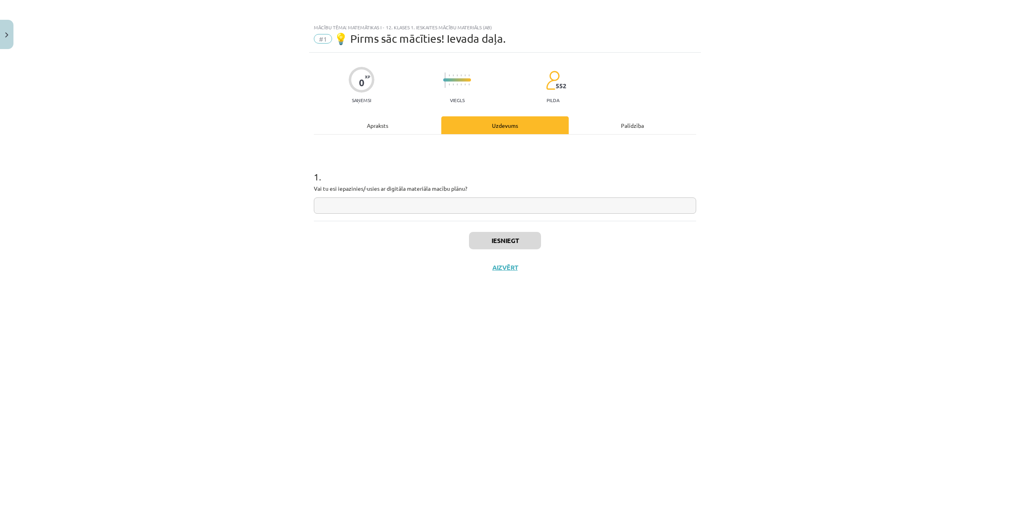
click at [347, 210] on input "text" at bounding box center [505, 205] width 382 height 16
type input "*"
type input "**"
click at [499, 241] on button "Iesniegt" at bounding box center [505, 240] width 72 height 17
click at [504, 270] on button "Nākamā nodarbība" at bounding box center [505, 273] width 78 height 18
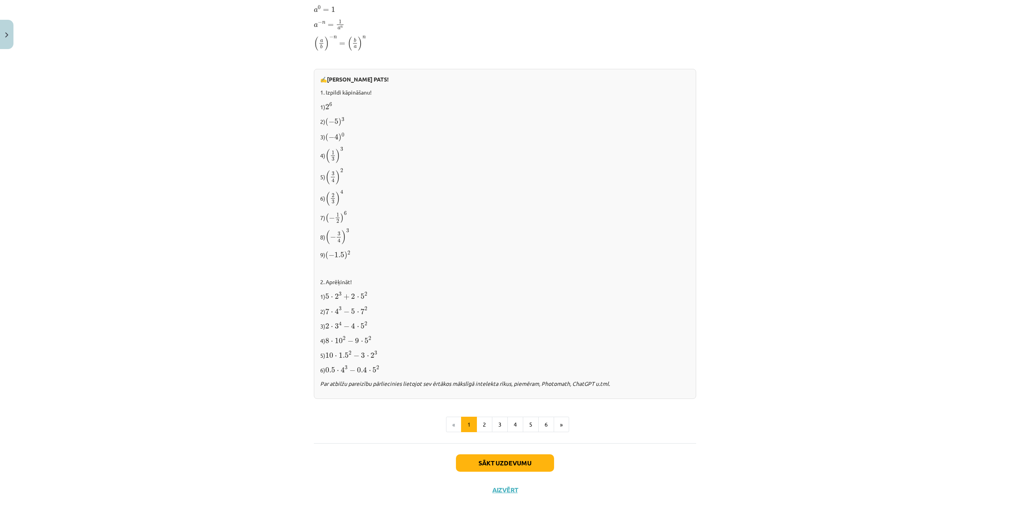
scroll to position [604, 0]
click at [476, 419] on button "2" at bounding box center [484, 424] width 16 height 16
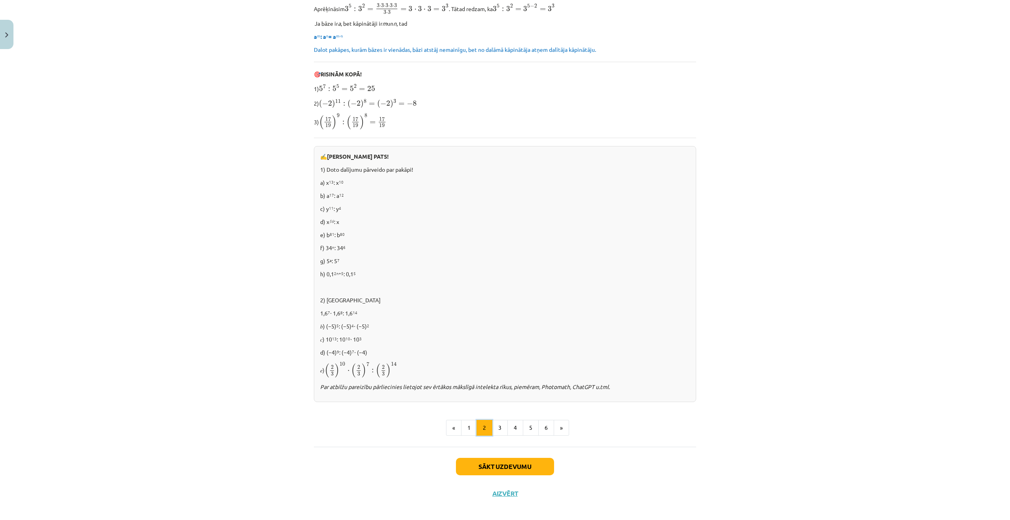
scroll to position [320, 0]
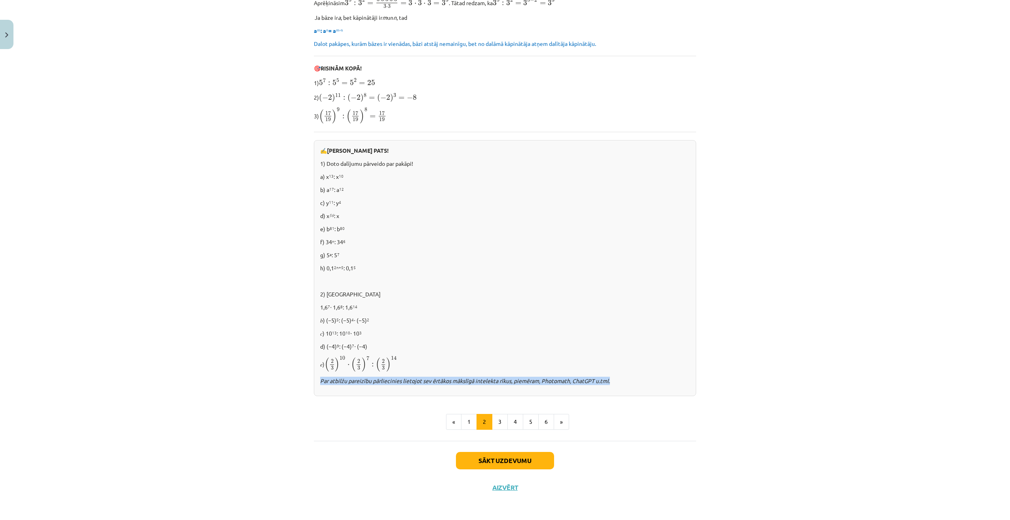
drag, startPoint x: 617, startPoint y: 383, endPoint x: 315, endPoint y: 385, distance: 301.6
click at [315, 385] on div "✍️ [PERSON_NAME] PATS! 1) Doto dalījumu pārveido par pakāpi! a) x 13 : x 10 b) …" at bounding box center [505, 268] width 382 height 256
drag, startPoint x: 315, startPoint y: 385, endPoint x: 378, endPoint y: 383, distance: 62.6
drag, startPoint x: 257, startPoint y: 409, endPoint x: 265, endPoint y: 411, distance: 8.3
click at [258, 409] on div "Mācību tēma: Matemātikas i - 12. klases 1. ieskaites mācību materiāls (ab) #2 📝…" at bounding box center [505, 260] width 1010 height 520
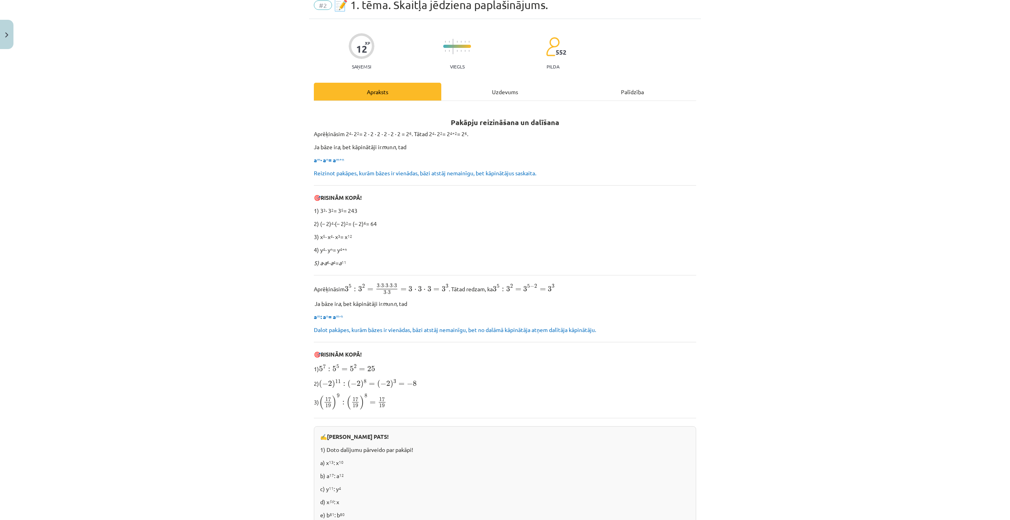
scroll to position [0, 0]
